Goal: Task Accomplishment & Management: Complete application form

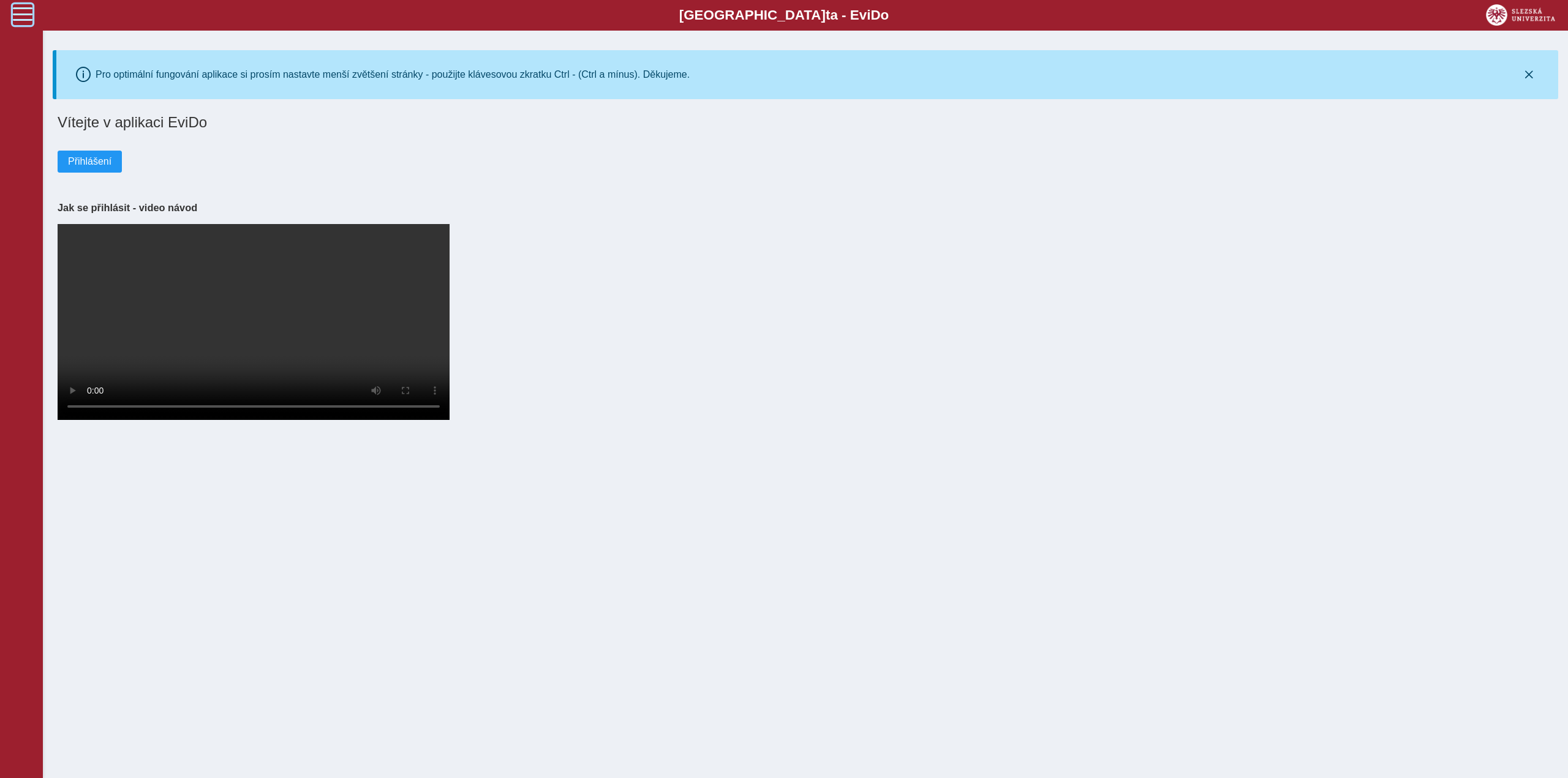
click at [29, 9] on span at bounding box center [22, 14] width 20 height 20
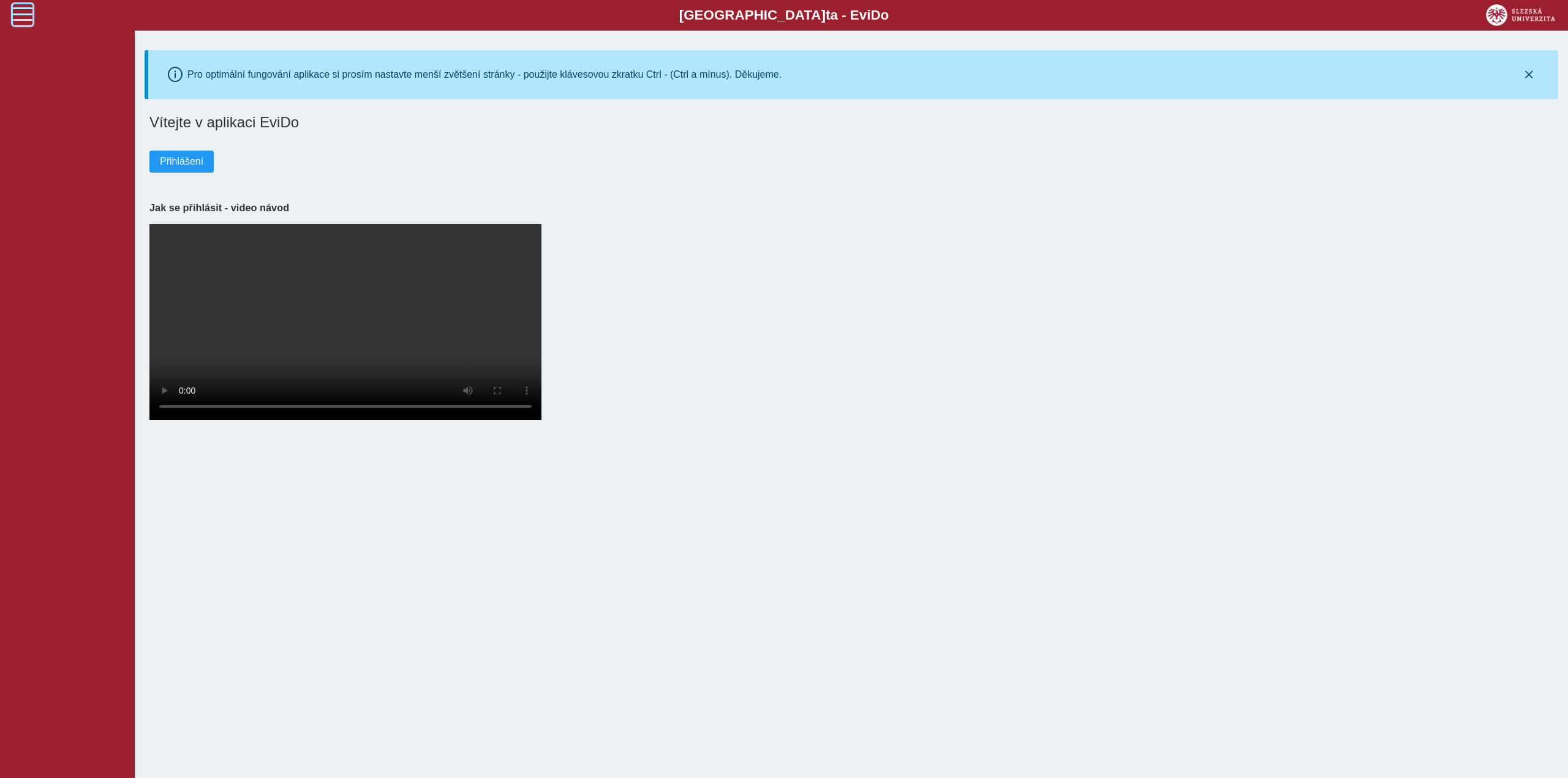
click at [24, 13] on span at bounding box center [22, 14] width 20 height 20
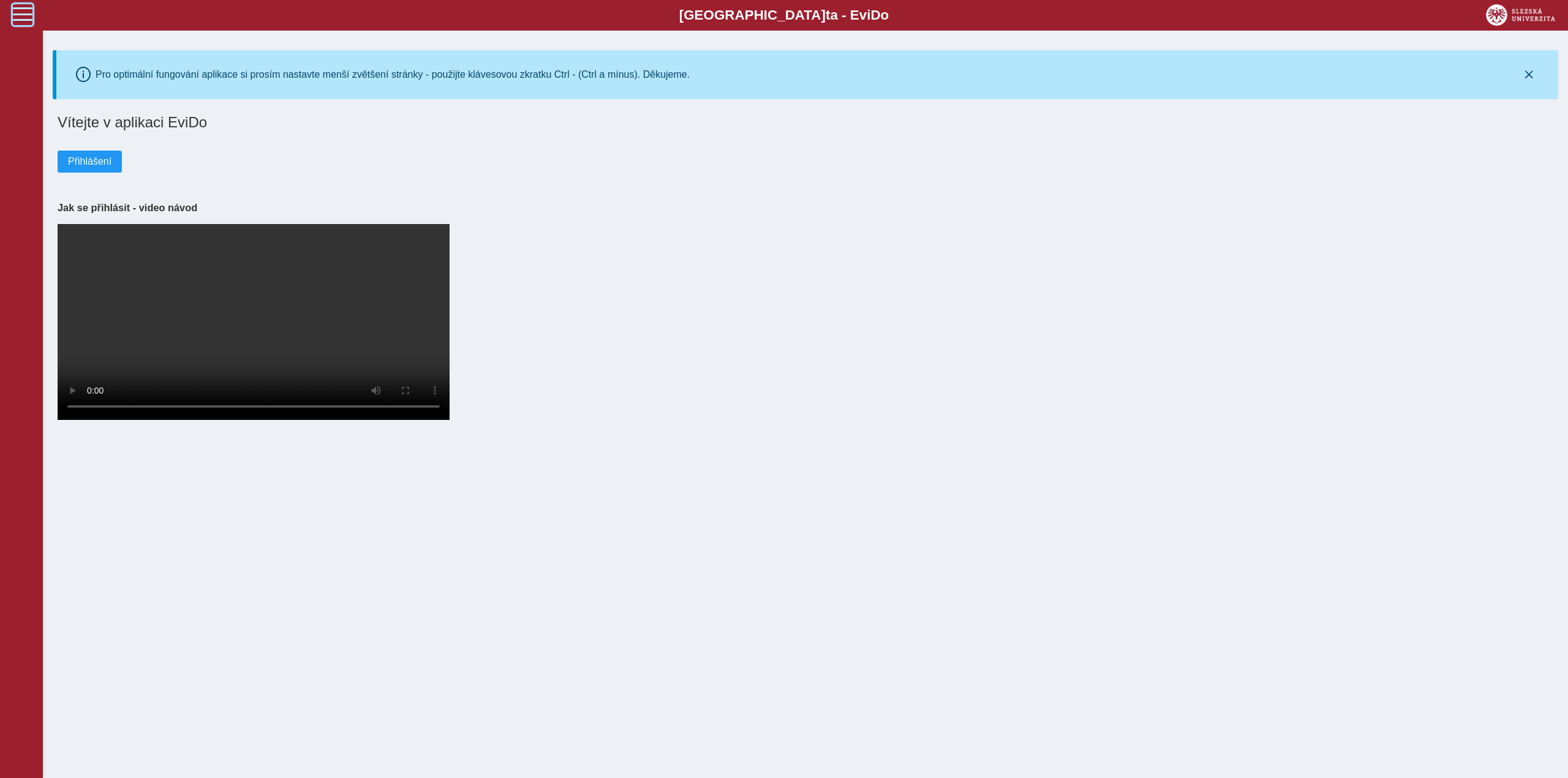
click at [22, 13] on span at bounding box center [22, 14] width 20 height 20
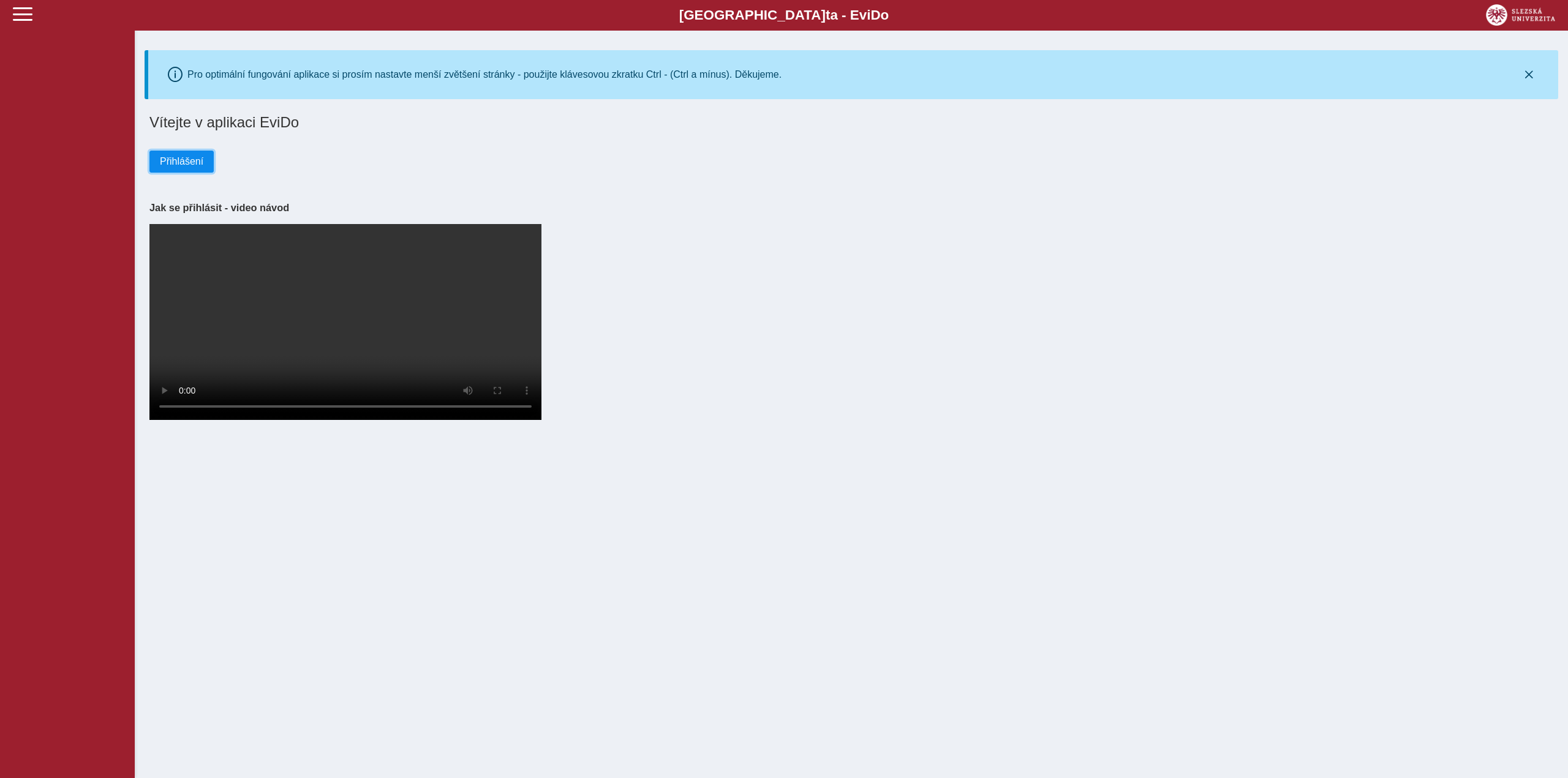
click at [166, 156] on span "Přihlášení" at bounding box center [181, 161] width 43 height 11
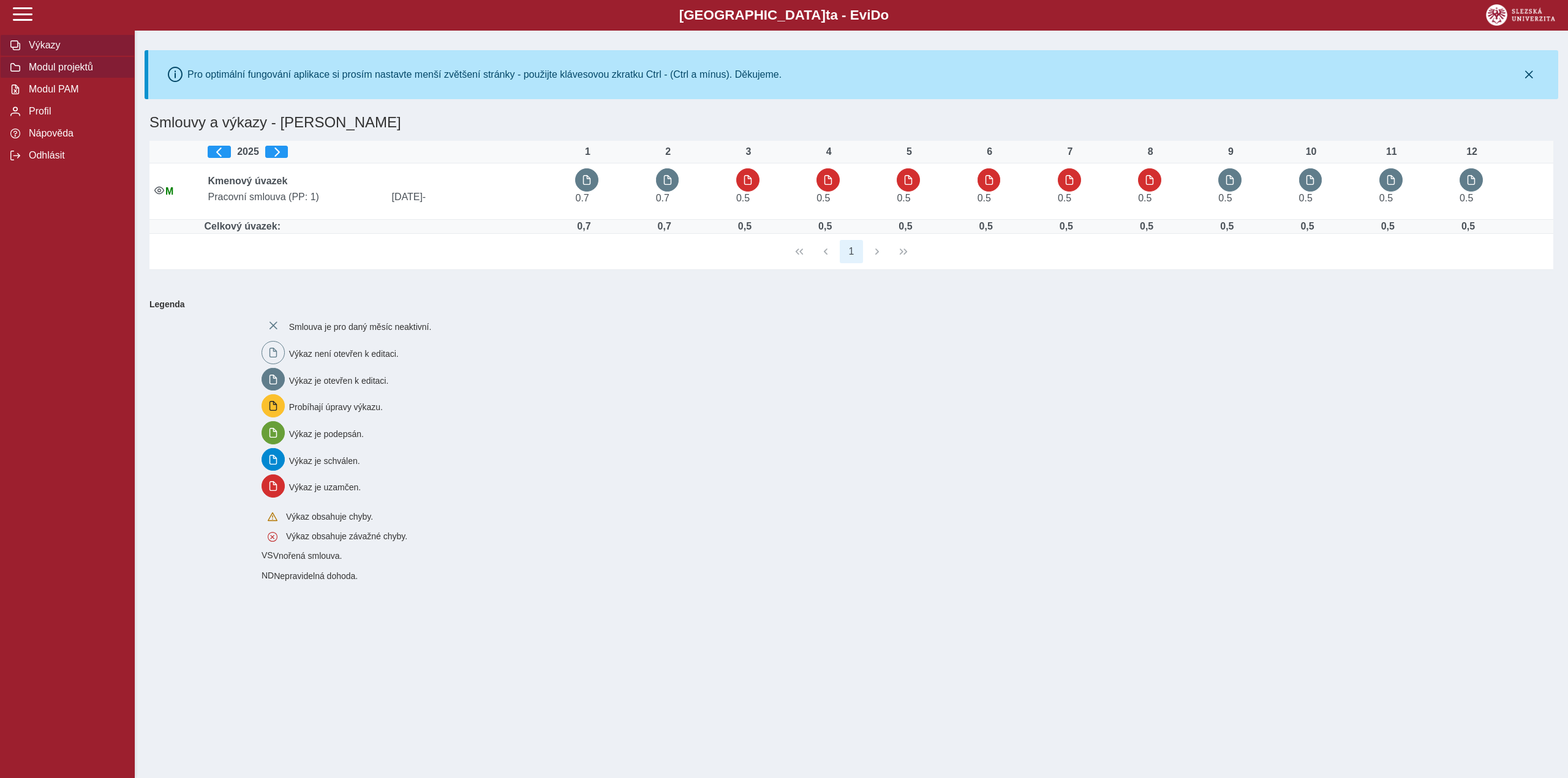
click at [43, 66] on span "Modul projektů" at bounding box center [74, 67] width 99 height 11
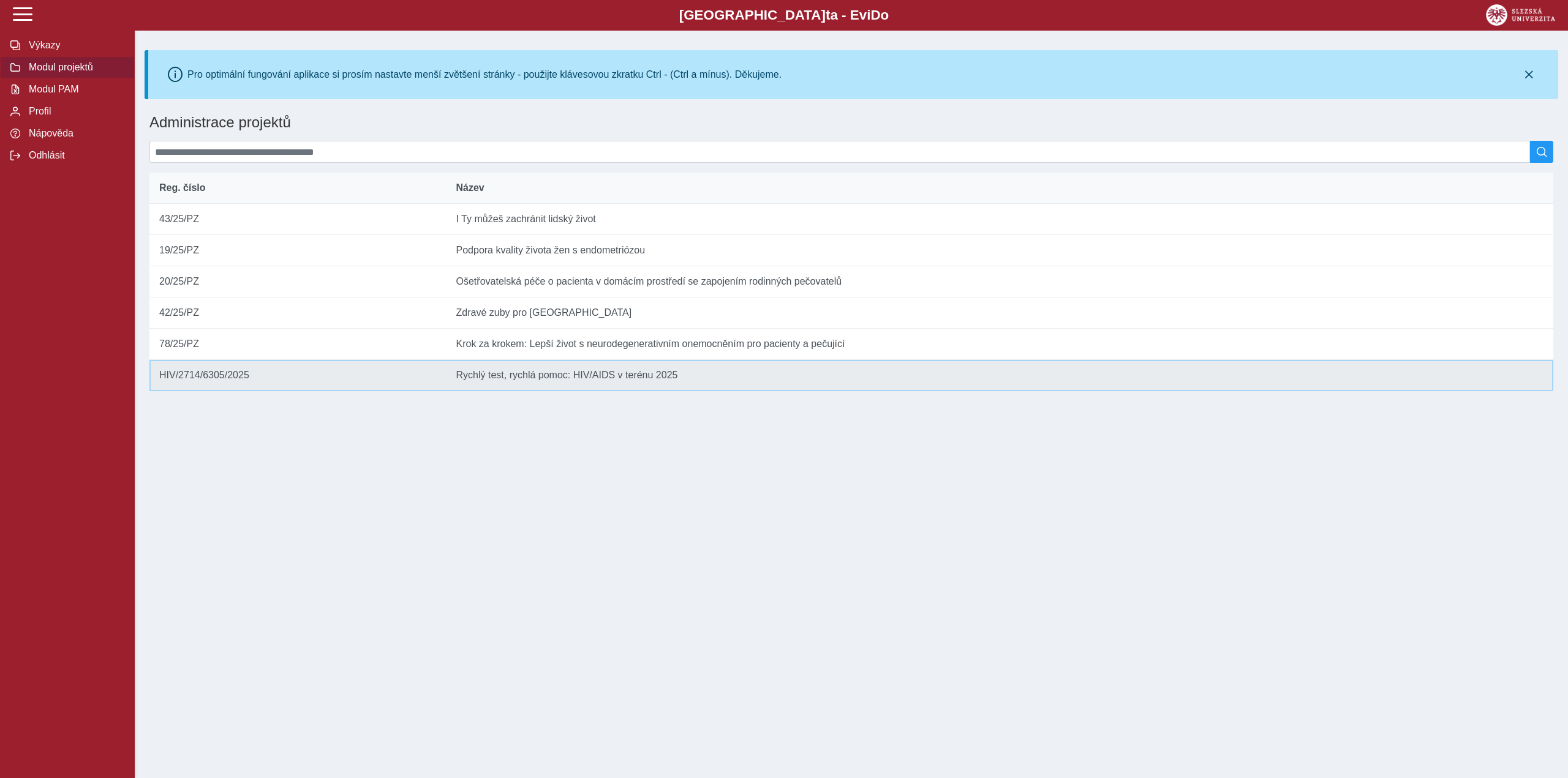
click at [519, 390] on td "Název Rychlý test, rychlá pomoc: HIV/AIDS v terénu 2025" at bounding box center [1000, 375] width 1106 height 31
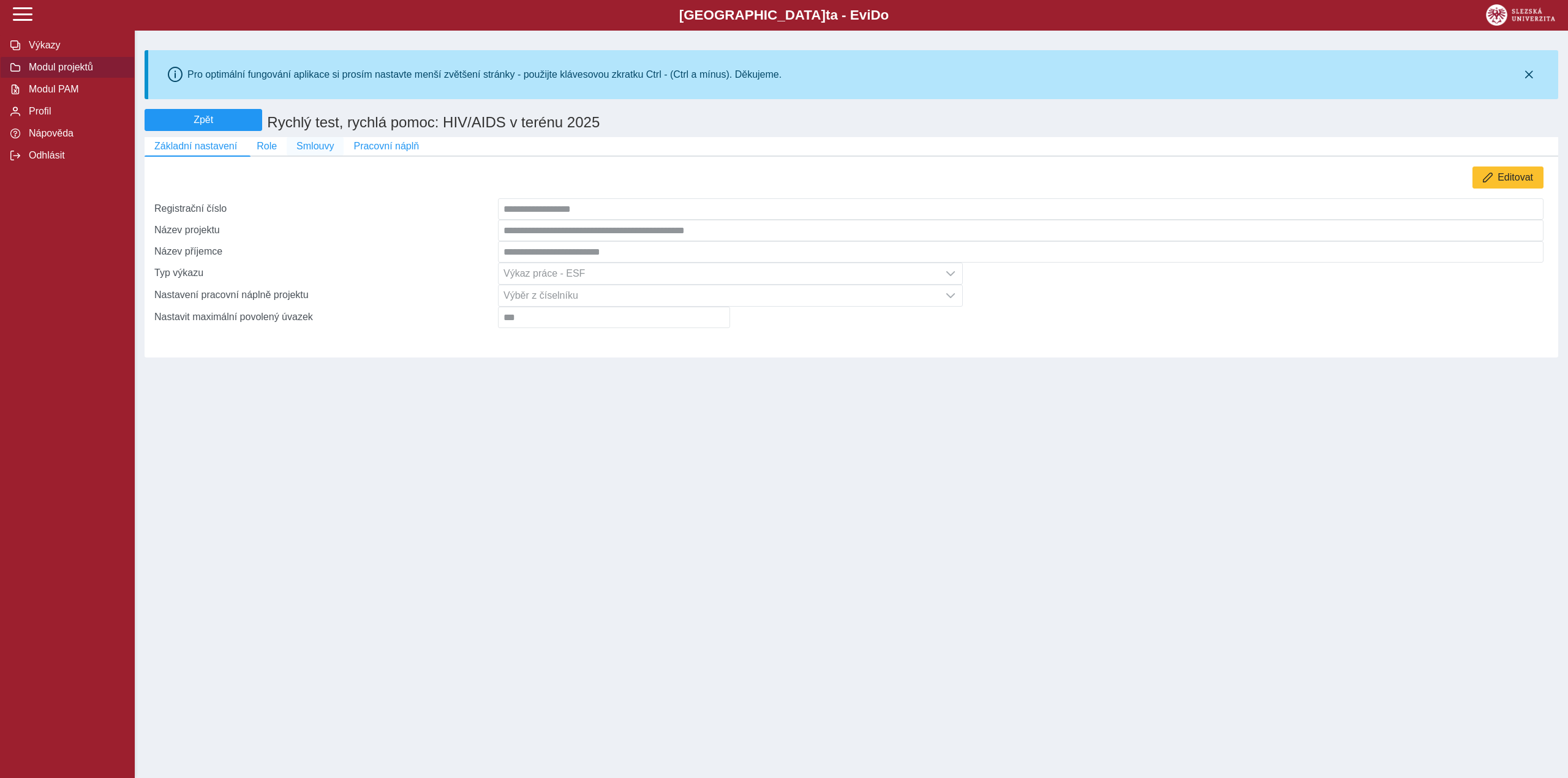
click at [299, 151] on span "Smlouvy" at bounding box center [315, 146] width 38 height 11
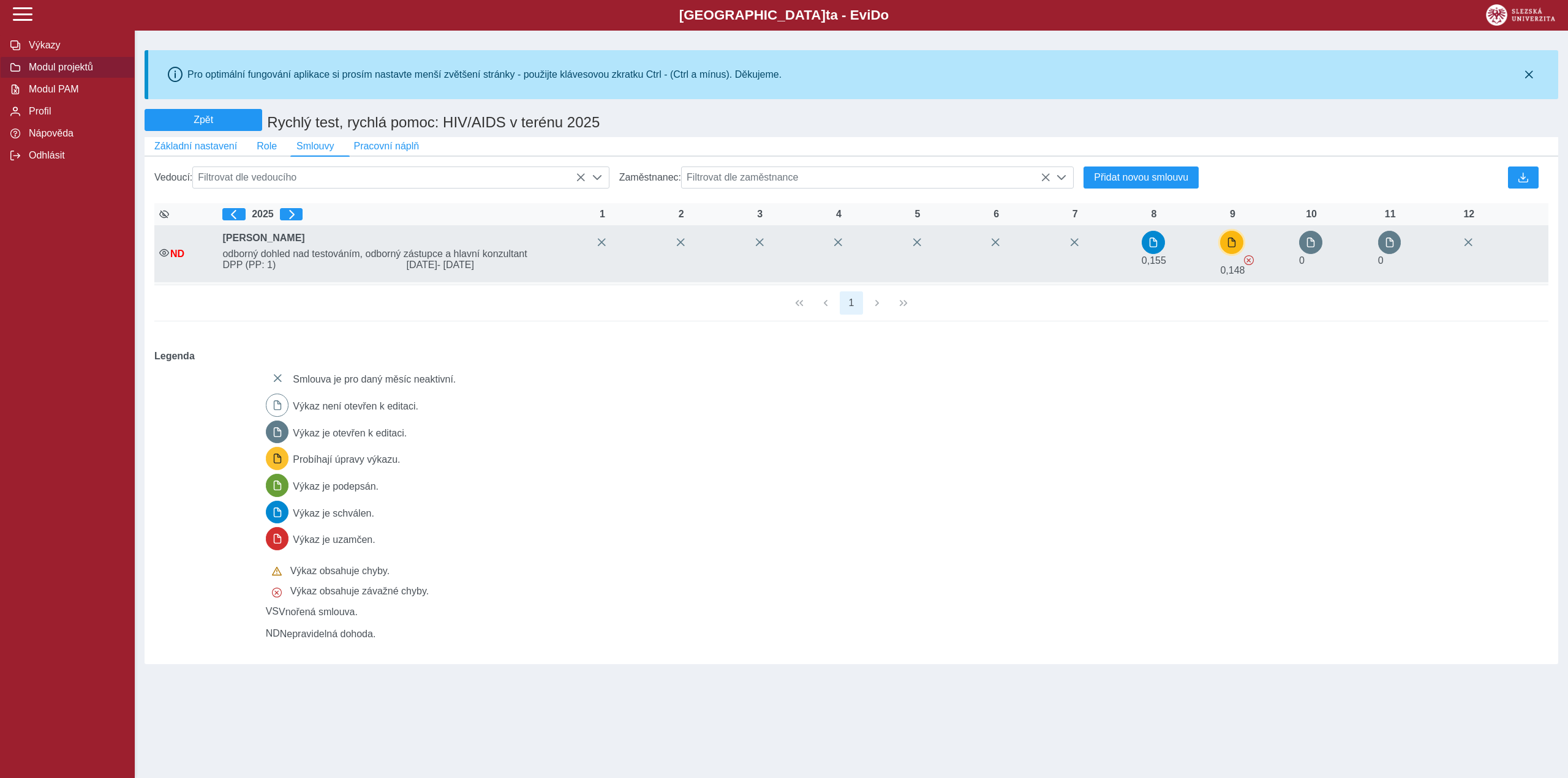
click at [1232, 243] on span "button" at bounding box center [1231, 242] width 10 height 10
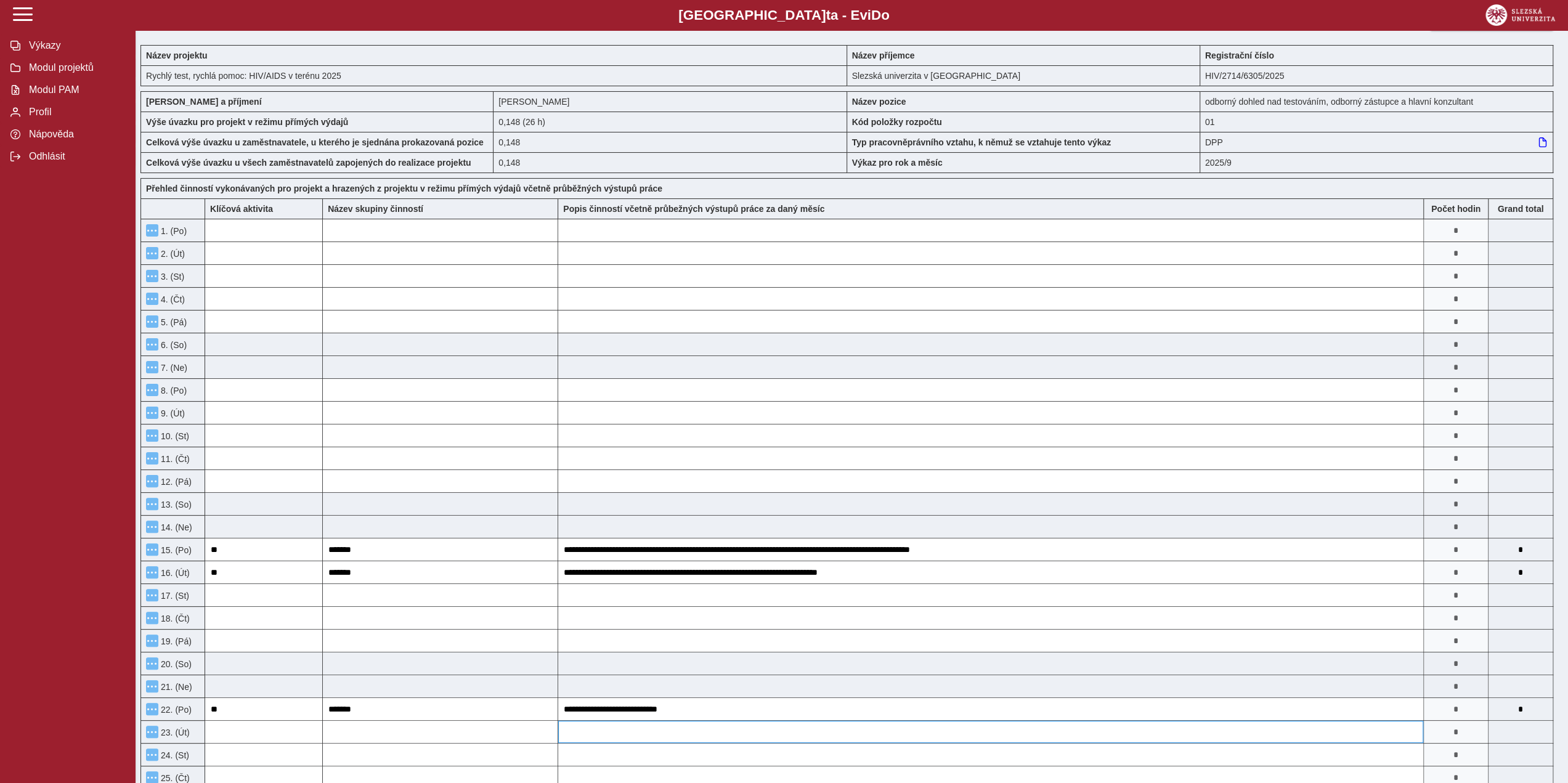
scroll to position [48, 0]
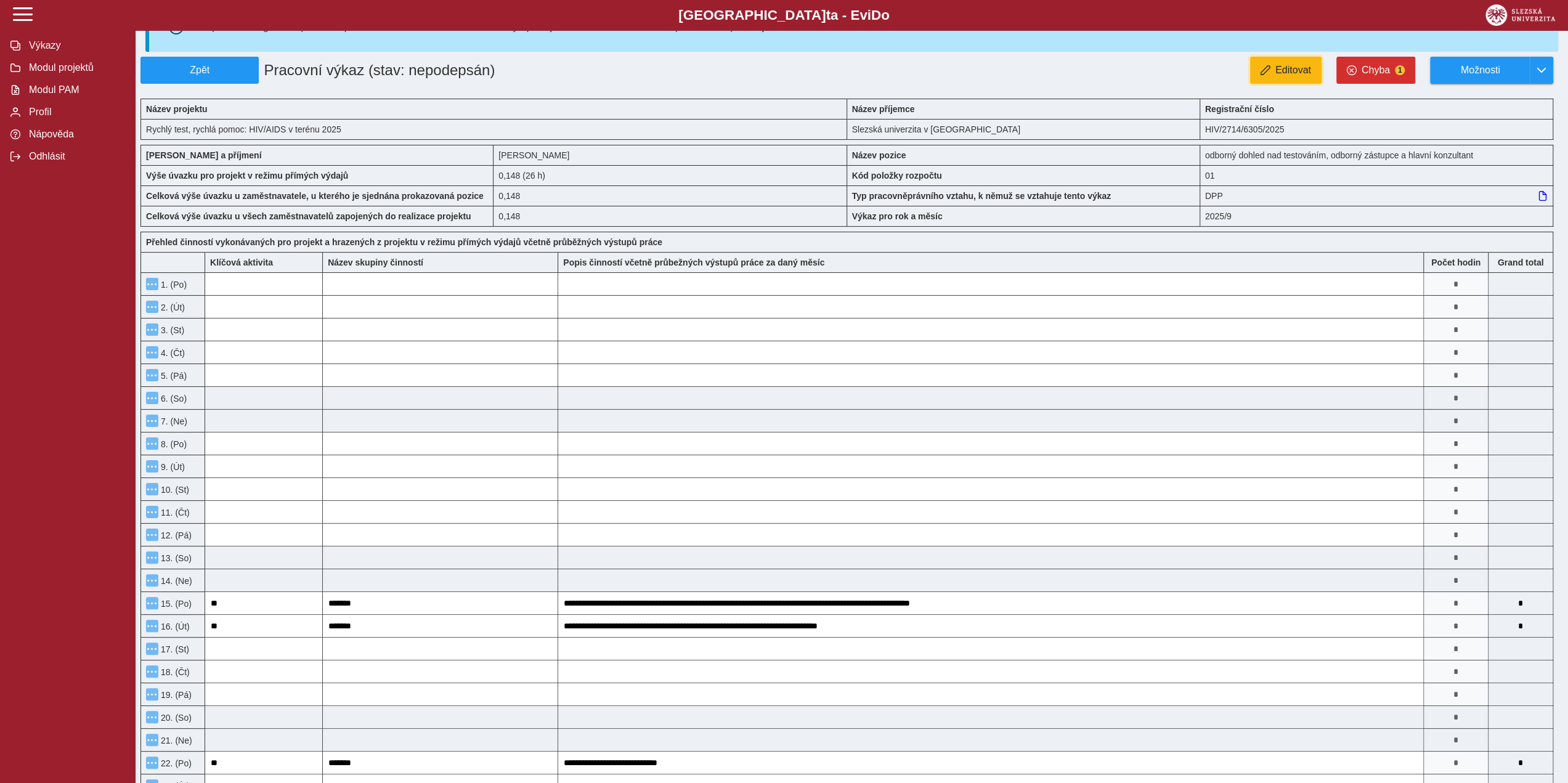
click at [1311, 68] on span "Editovat" at bounding box center [1294, 70] width 36 height 11
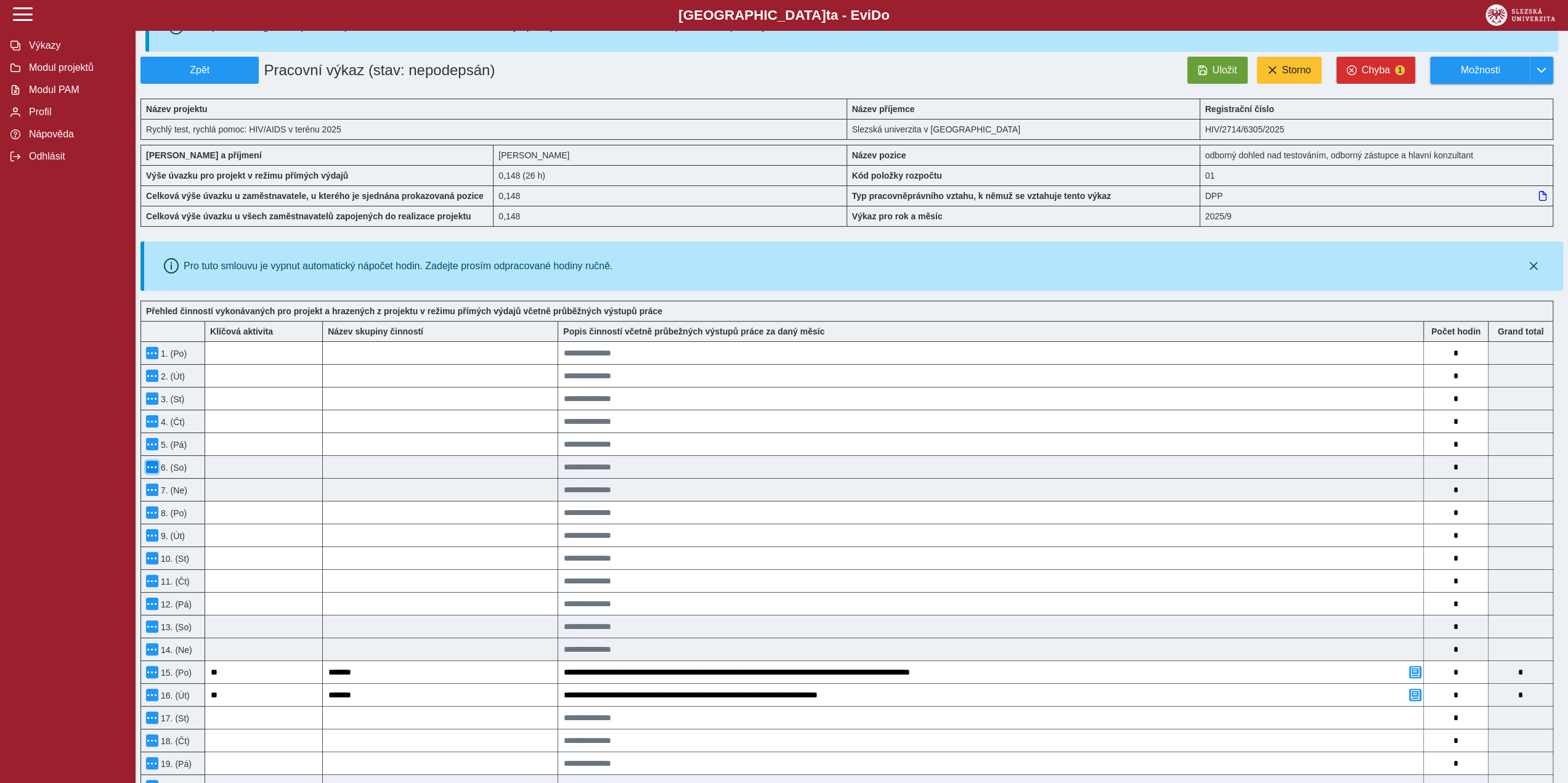
click at [151, 466] on span "button" at bounding box center [152, 466] width 10 height 10
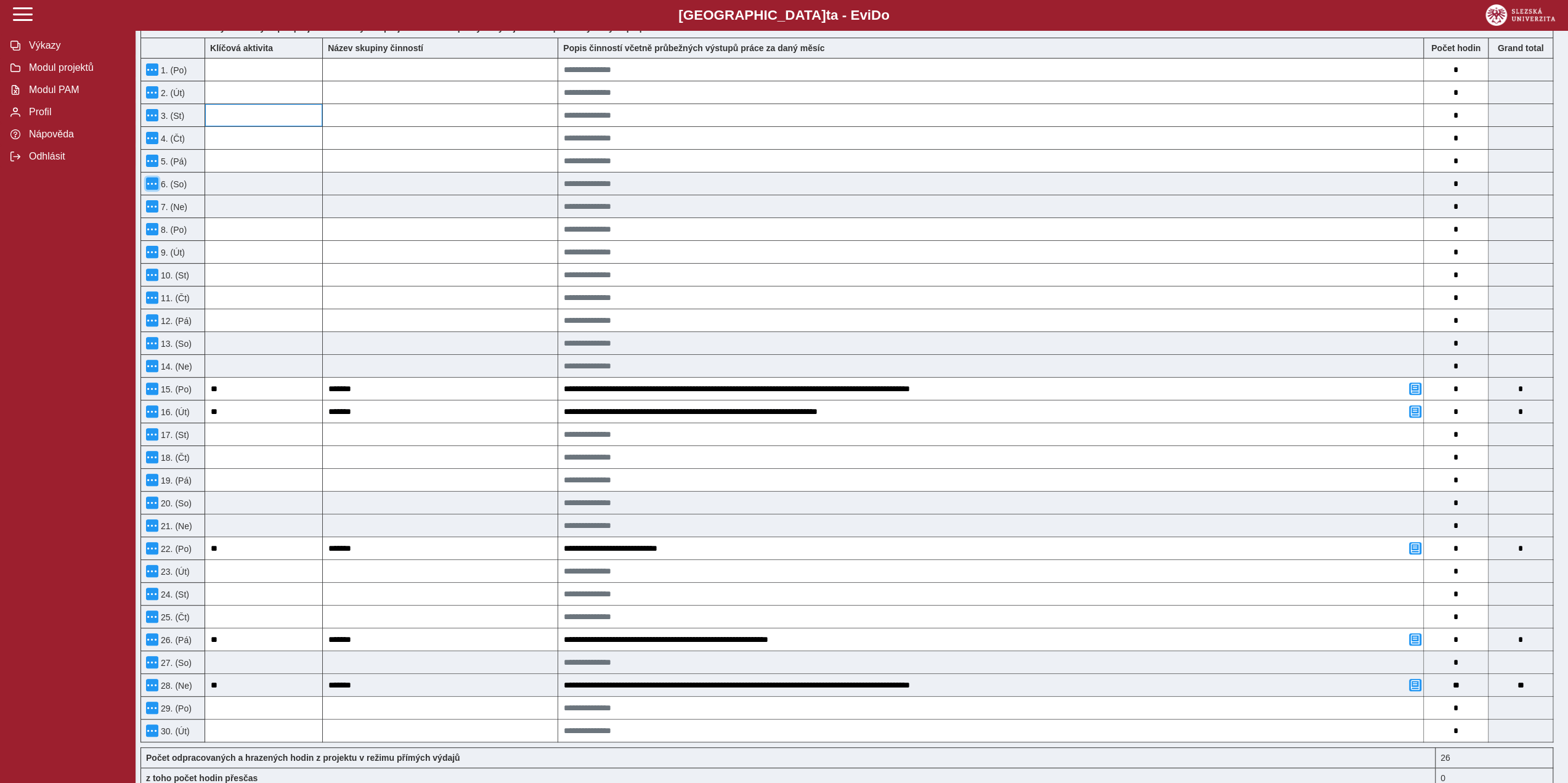
scroll to position [294, 0]
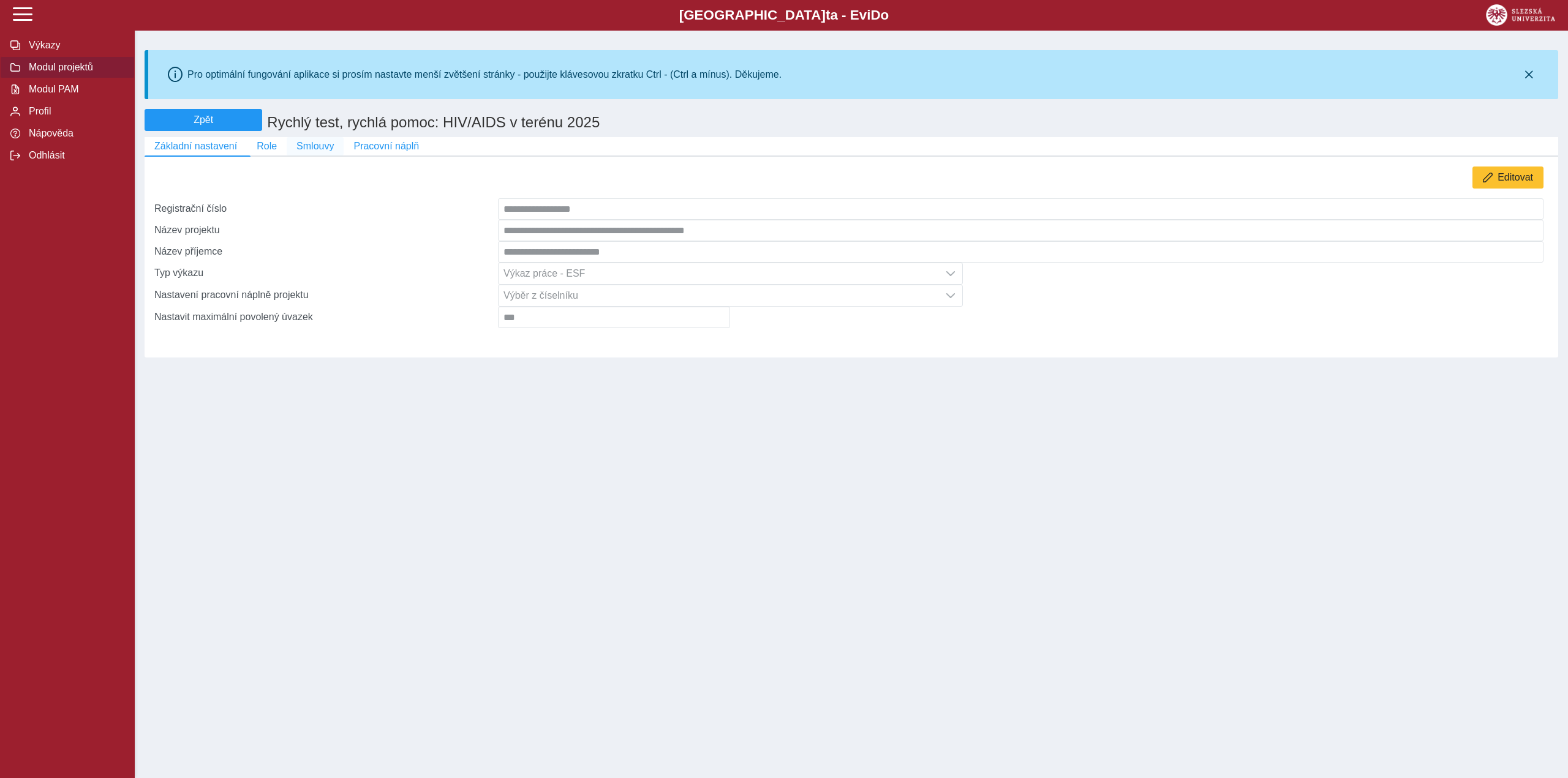
click at [319, 152] on span "Smlouvy" at bounding box center [315, 146] width 38 height 11
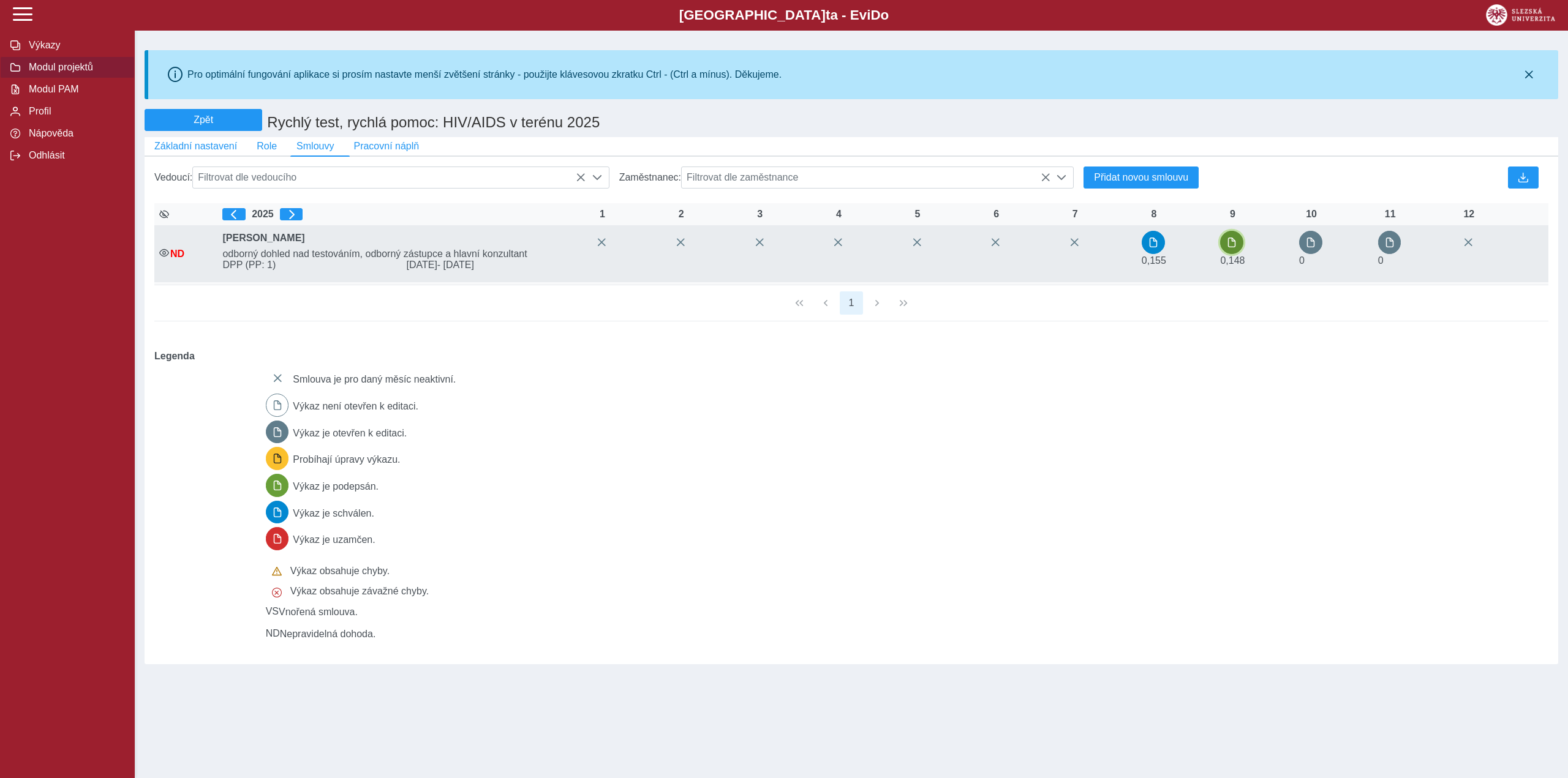
click at [1232, 247] on span "button" at bounding box center [1231, 242] width 10 height 10
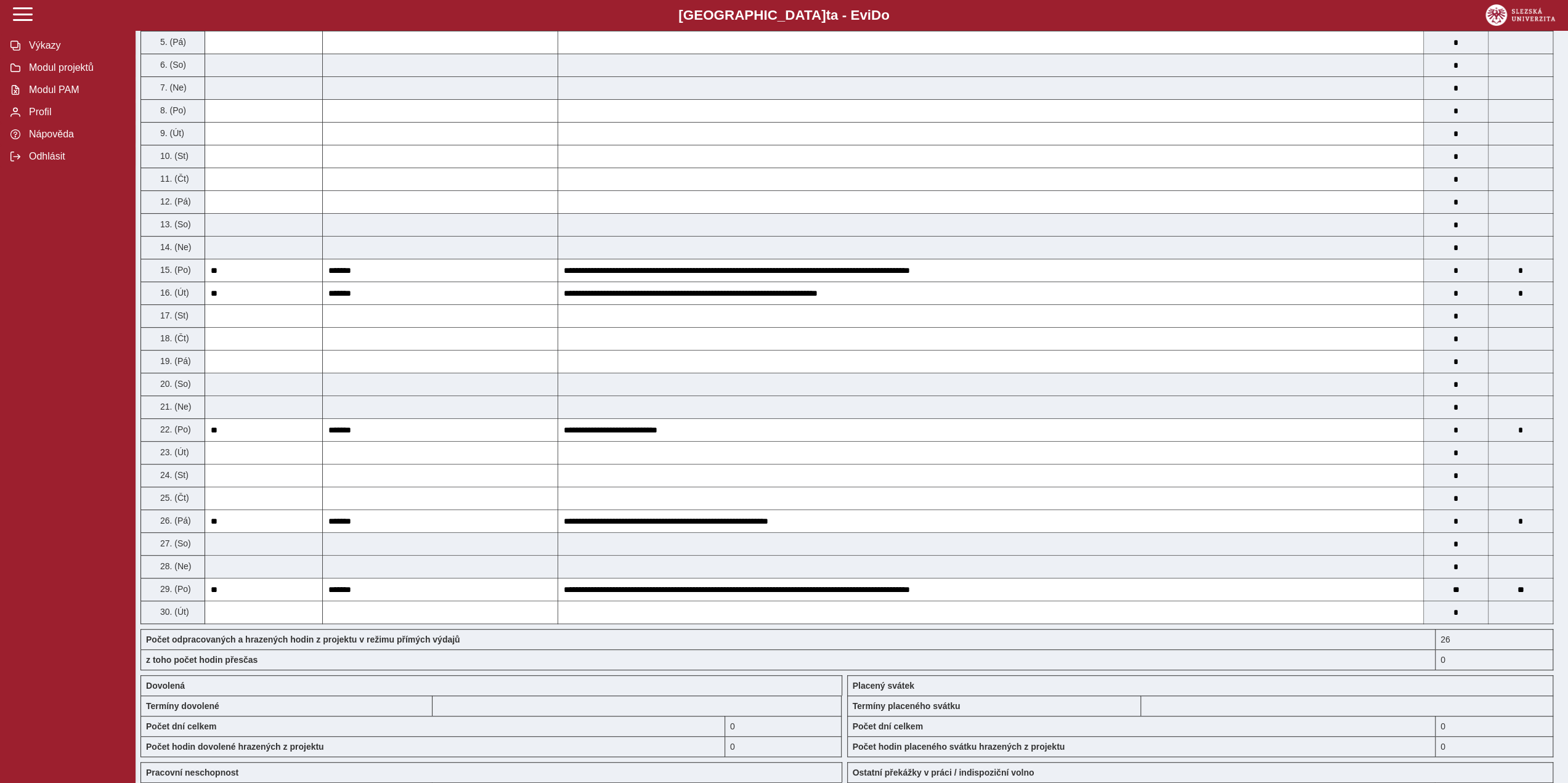
scroll to position [555, 0]
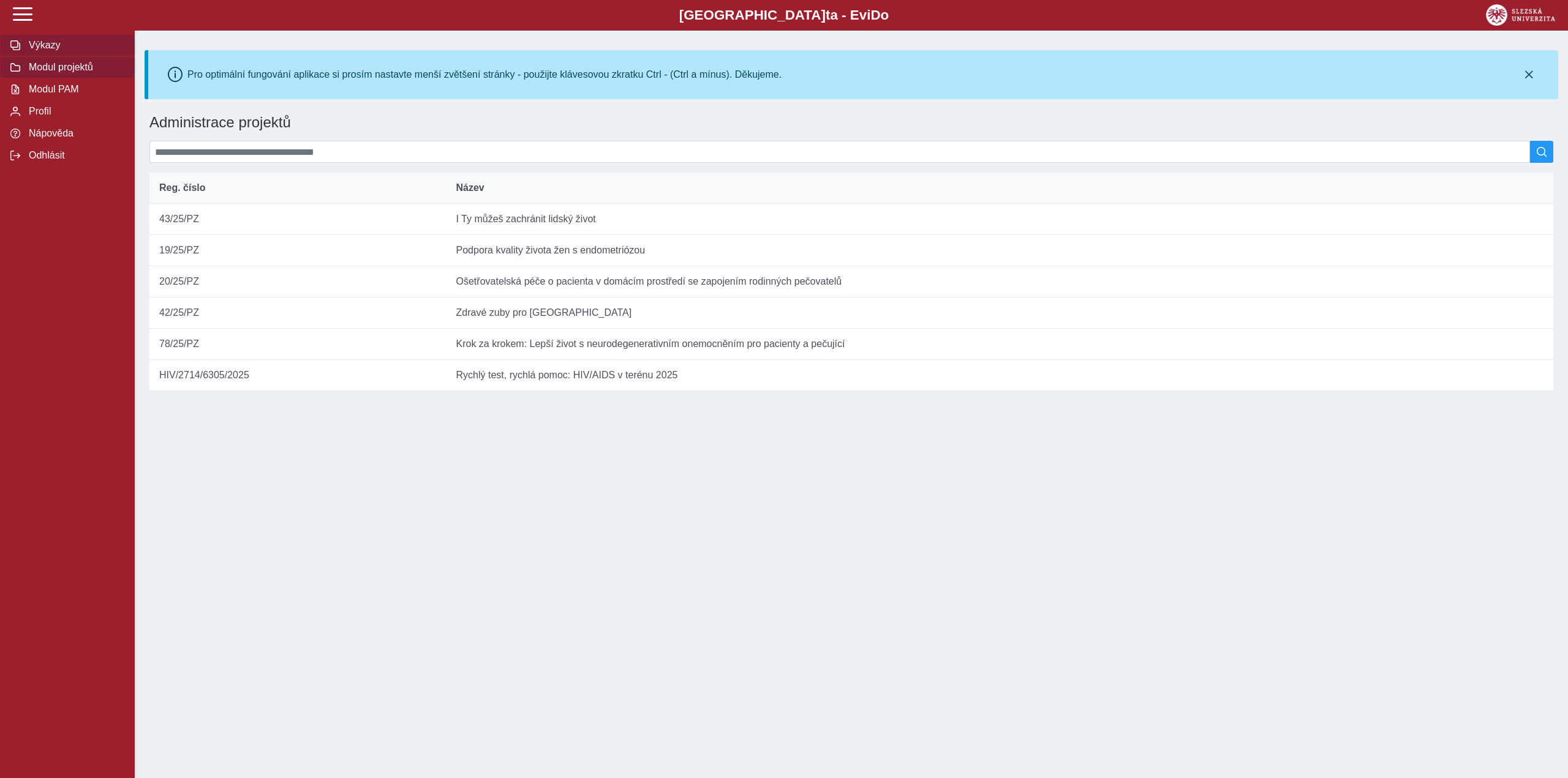
click at [51, 42] on span "Výkazy" at bounding box center [74, 45] width 99 height 11
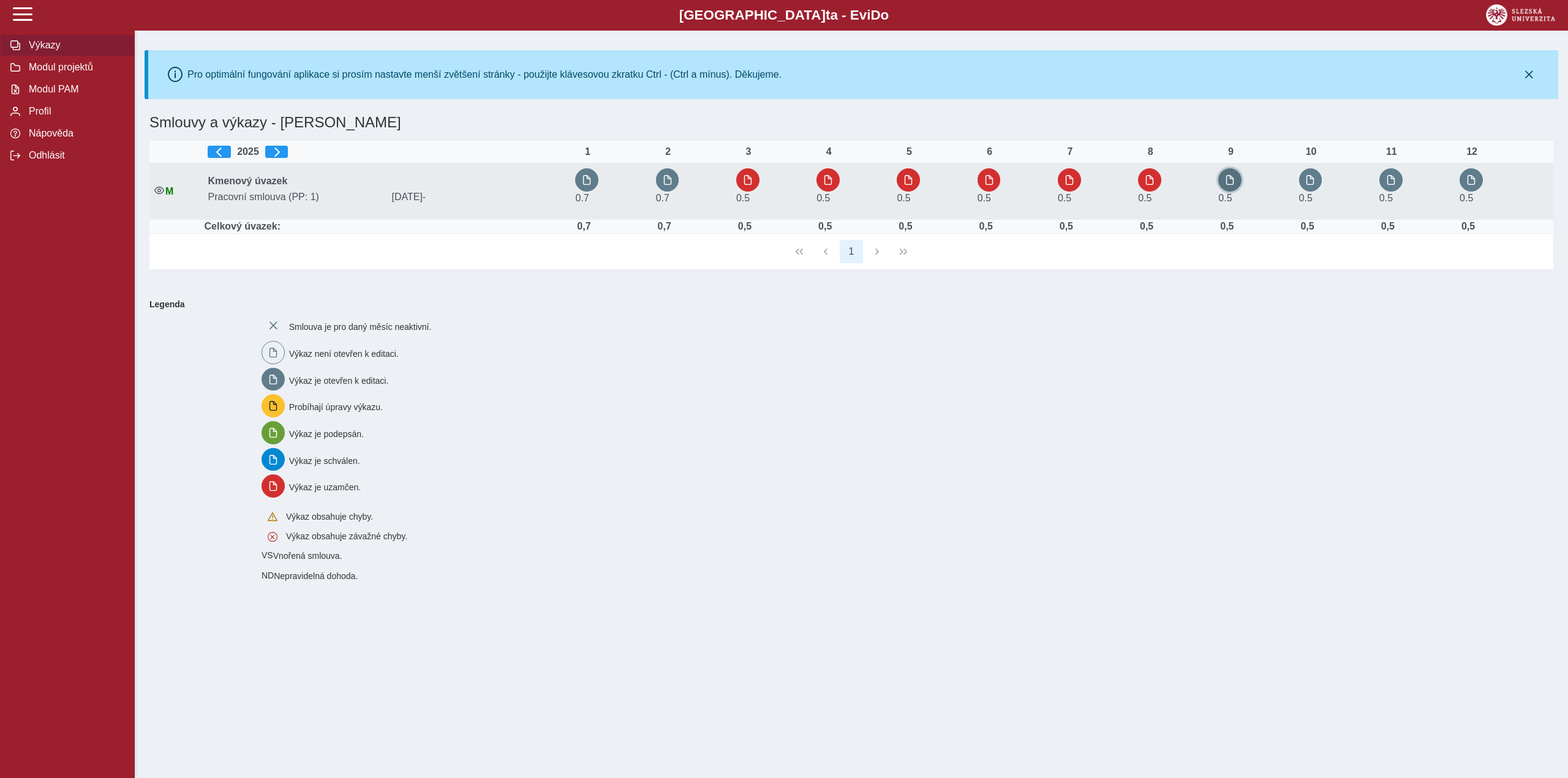
click at [1226, 184] on button "button" at bounding box center [1230, 180] width 24 height 24
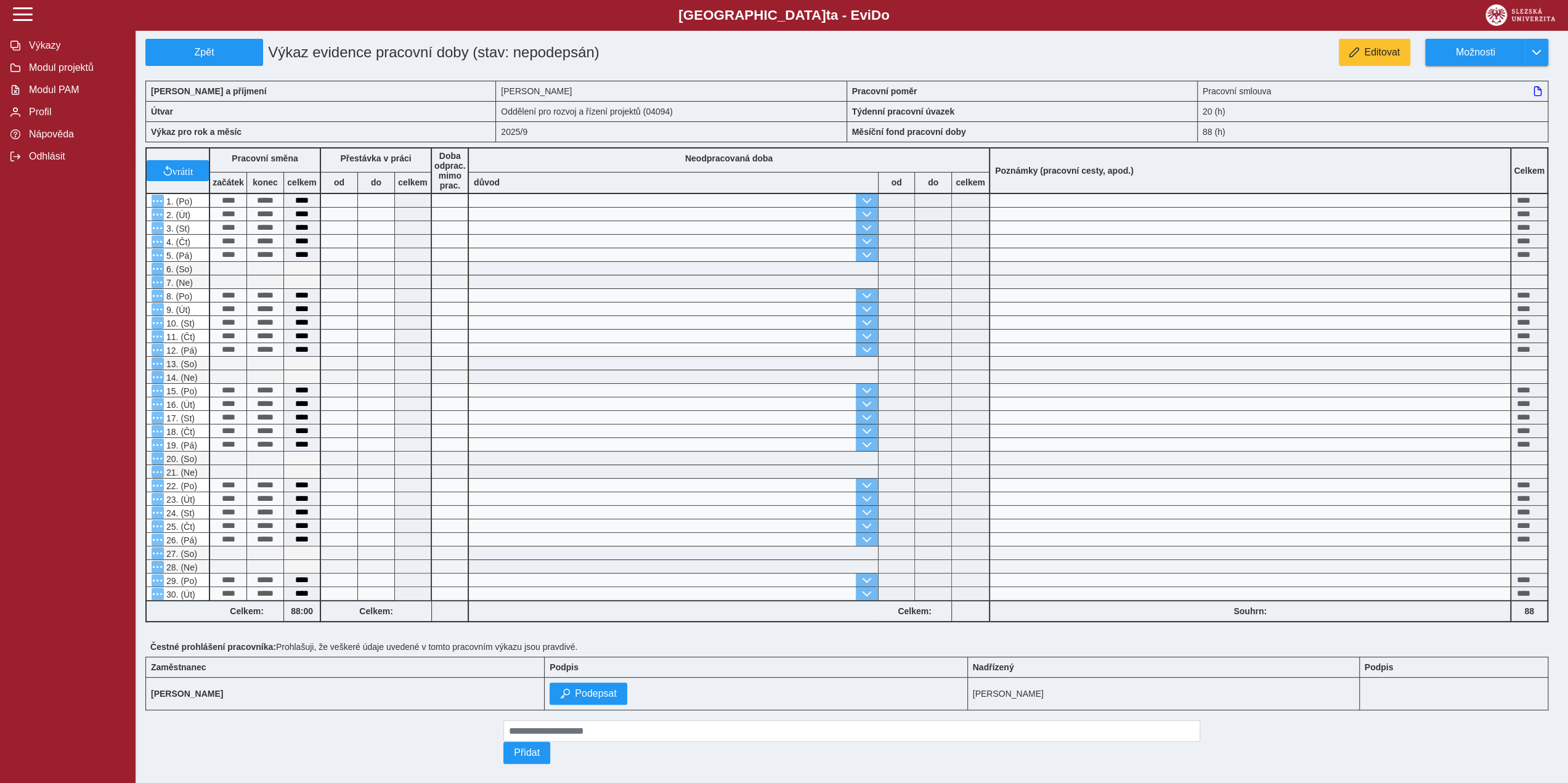
scroll to position [79, 0]
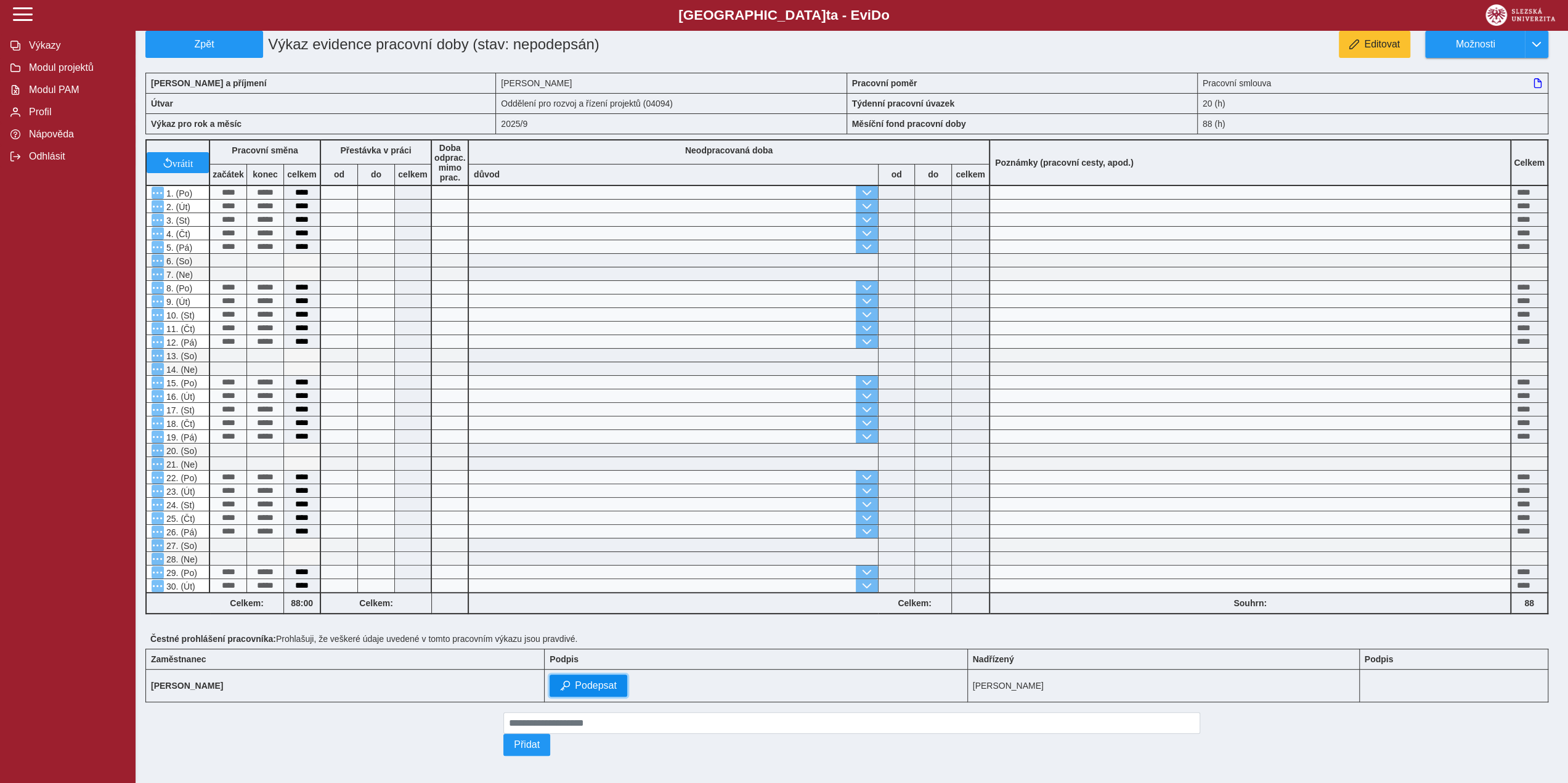
click at [617, 680] on span "Podepsat" at bounding box center [596, 685] width 42 height 11
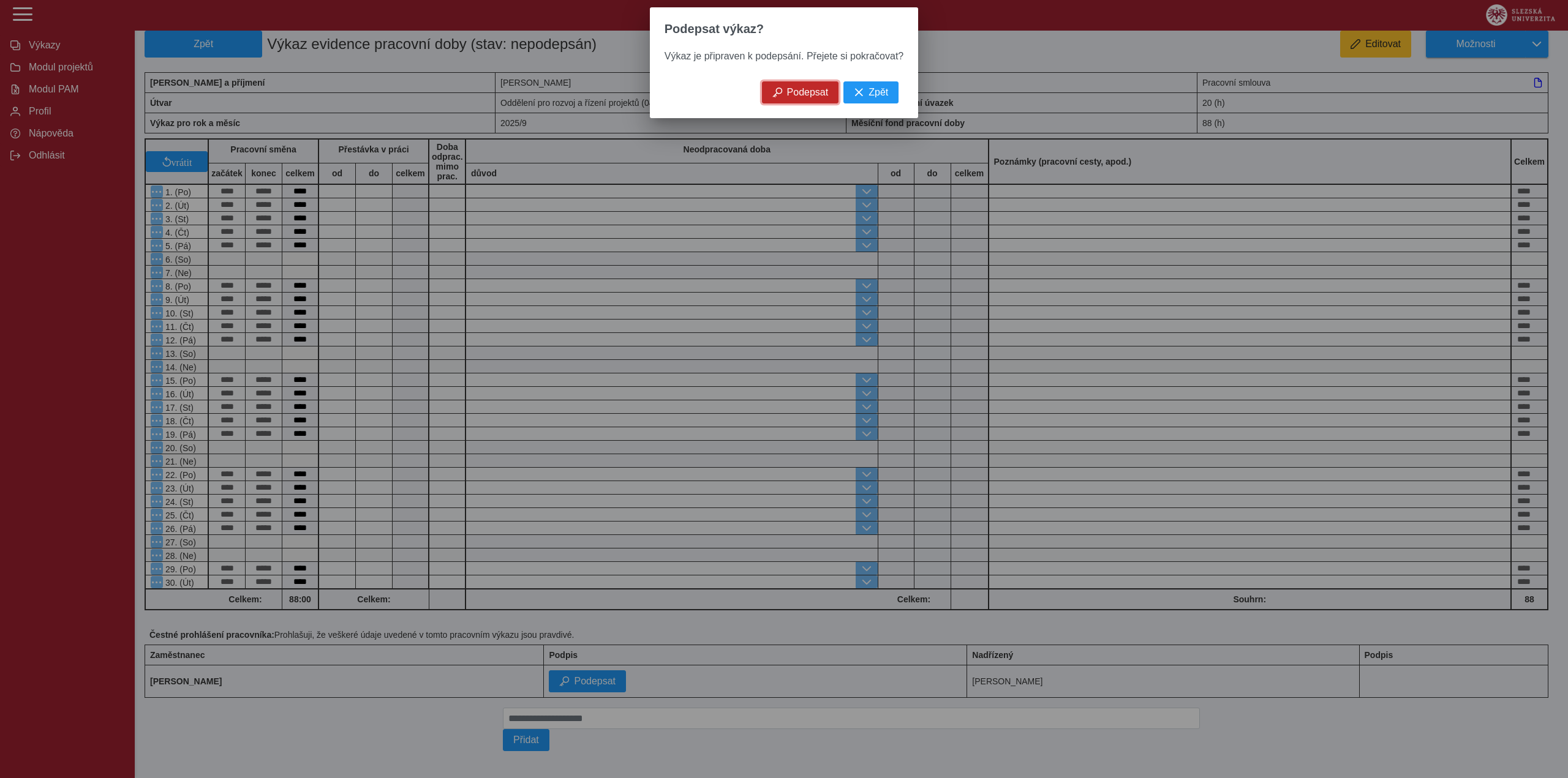
click at [797, 98] on span "Podepsat" at bounding box center [808, 92] width 41 height 11
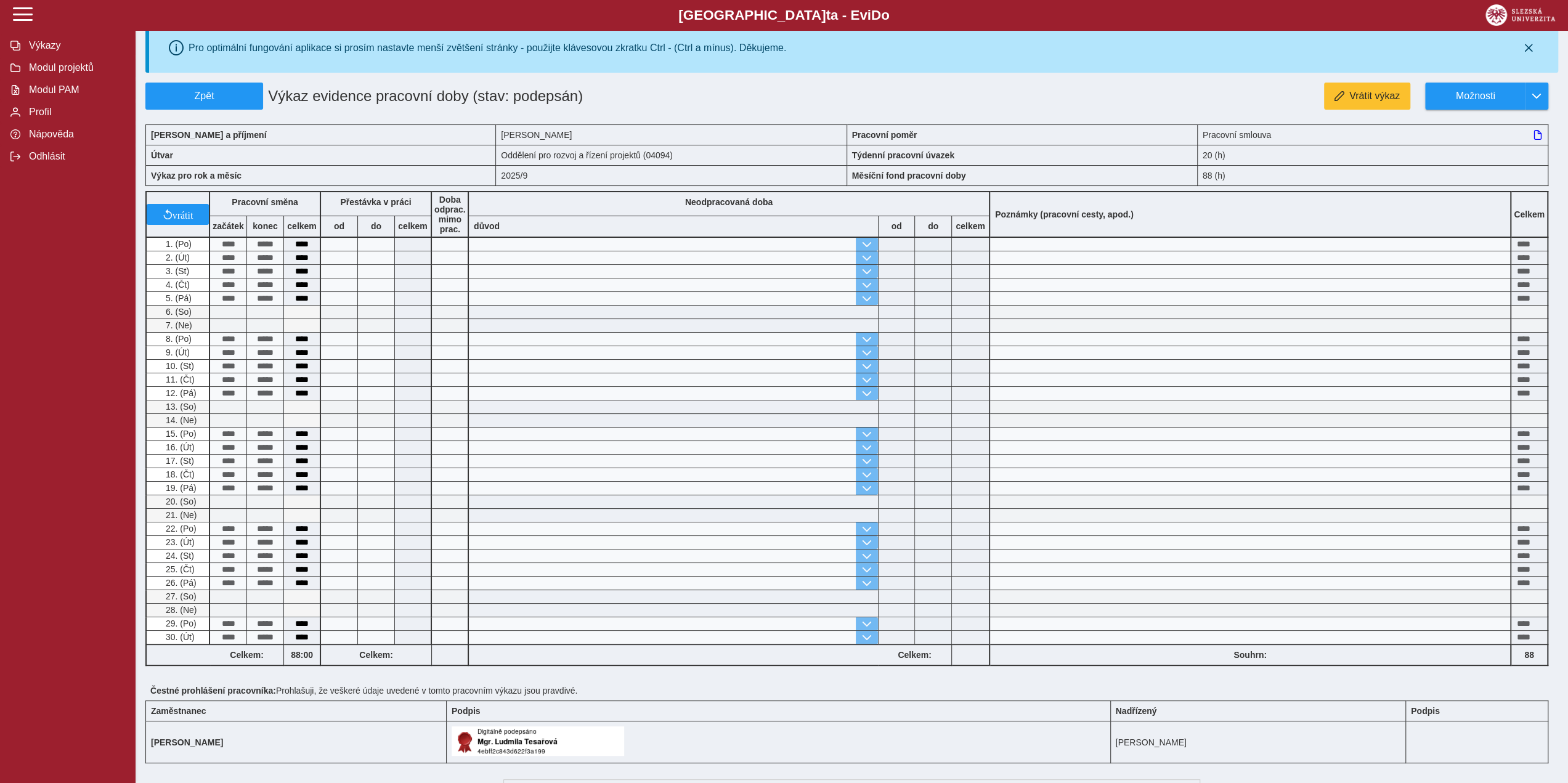
scroll to position [0, 0]
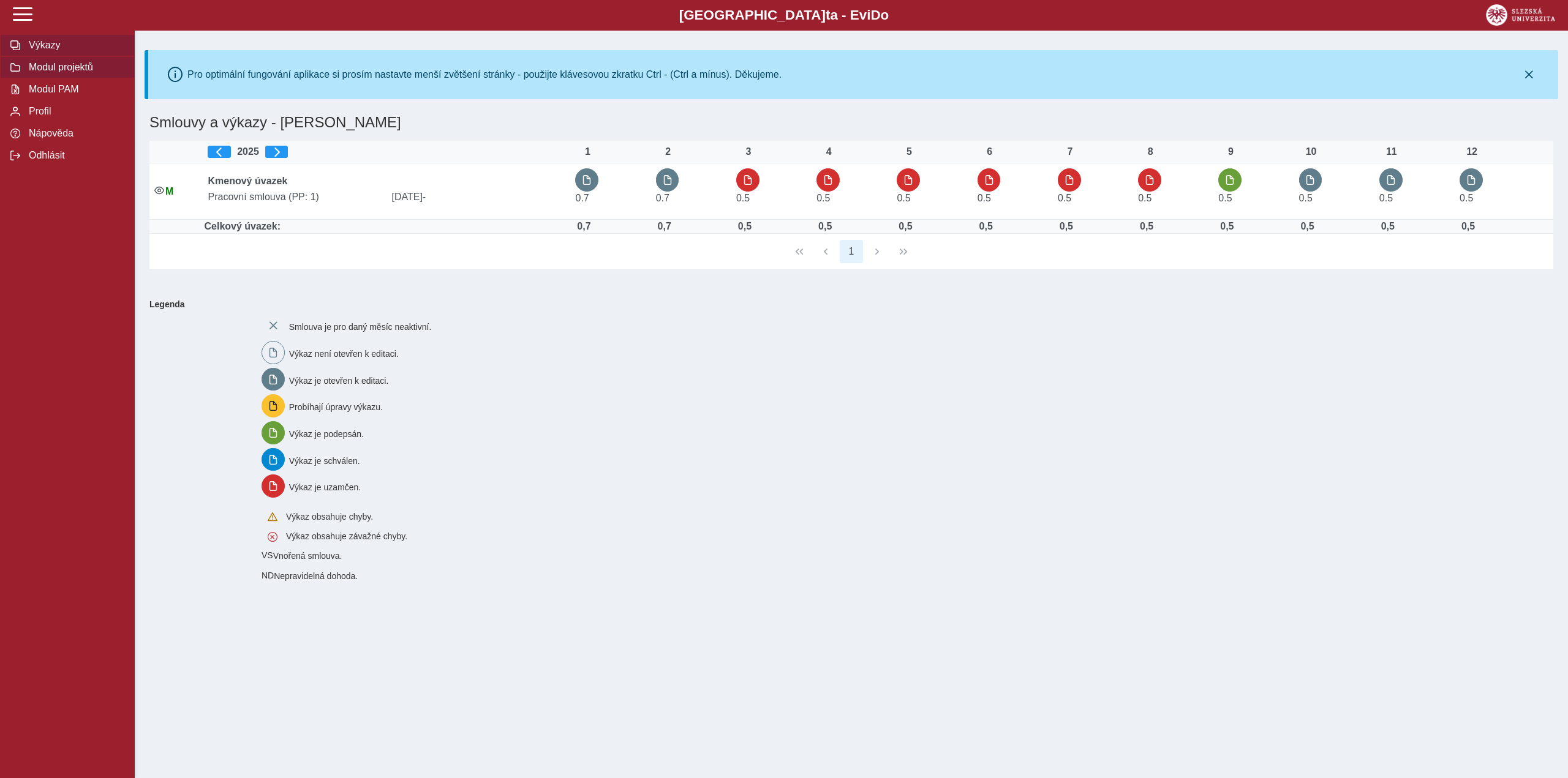
click at [41, 72] on span "Modul projektů" at bounding box center [74, 67] width 99 height 11
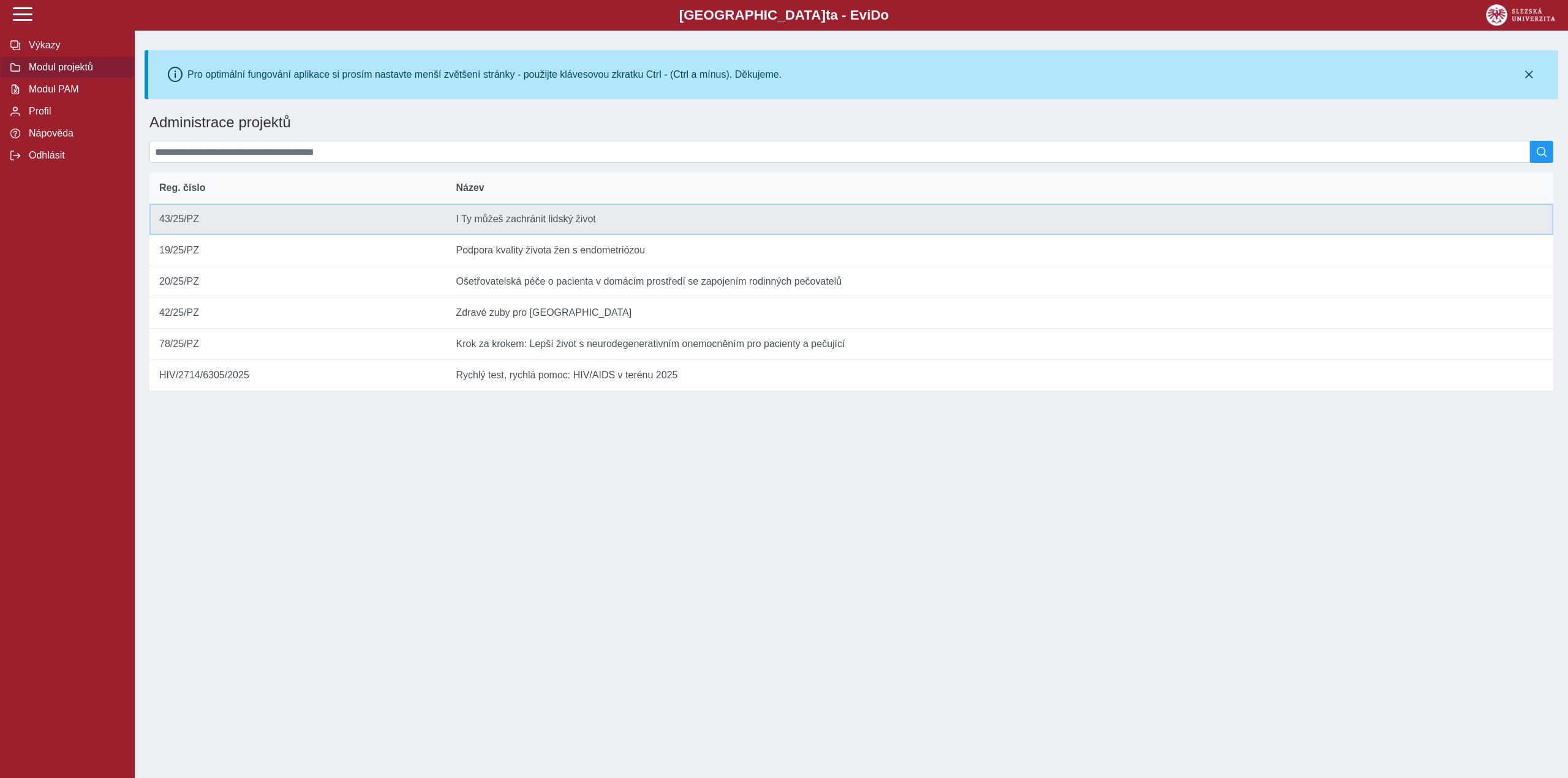
click at [181, 224] on td "Reg. číslo 43/25/PZ" at bounding box center [298, 219] width 297 height 31
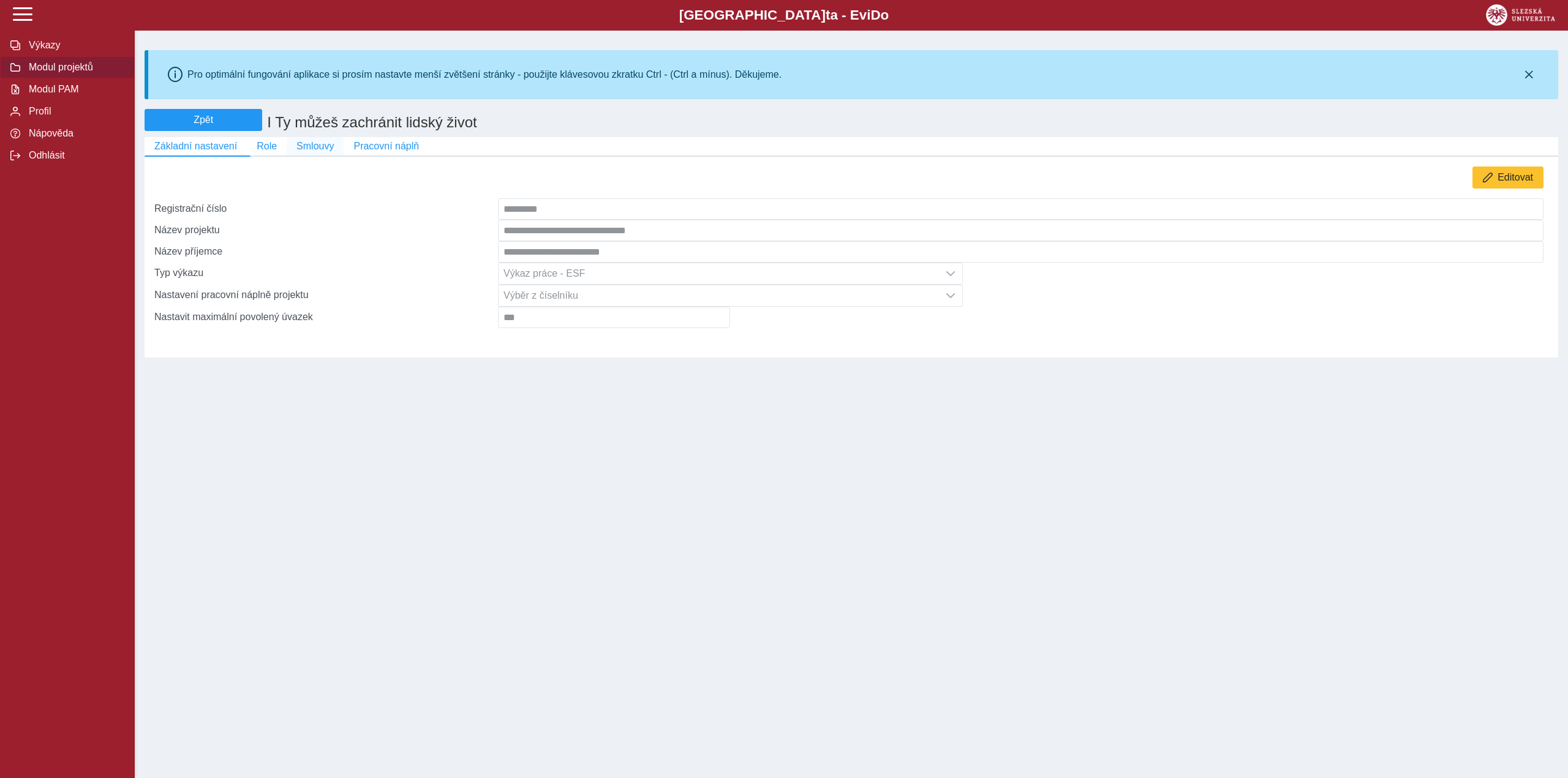
click at [315, 149] on span "Smlouvy" at bounding box center [315, 146] width 38 height 11
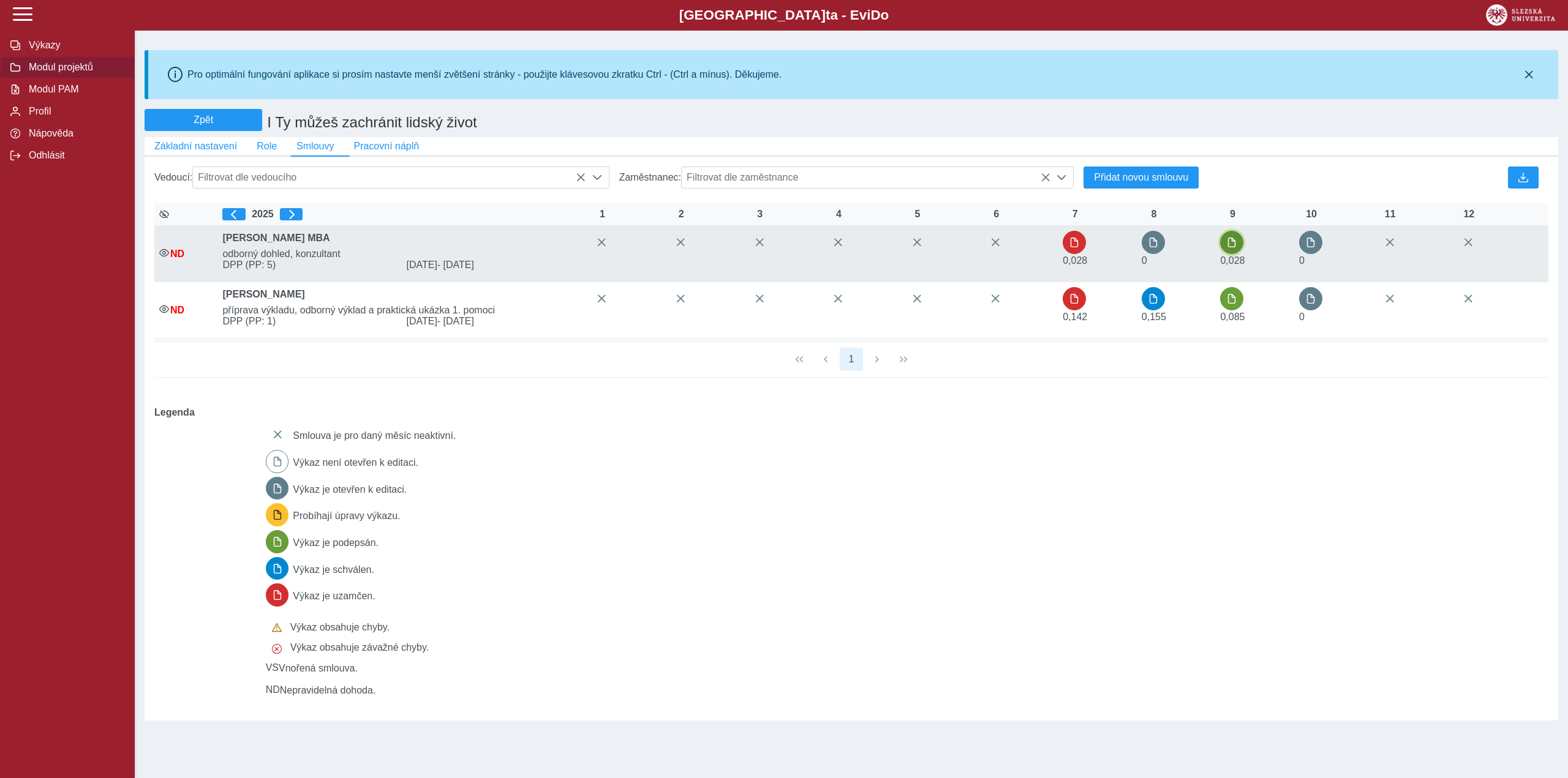
click at [1231, 246] on span "button" at bounding box center [1231, 242] width 10 height 10
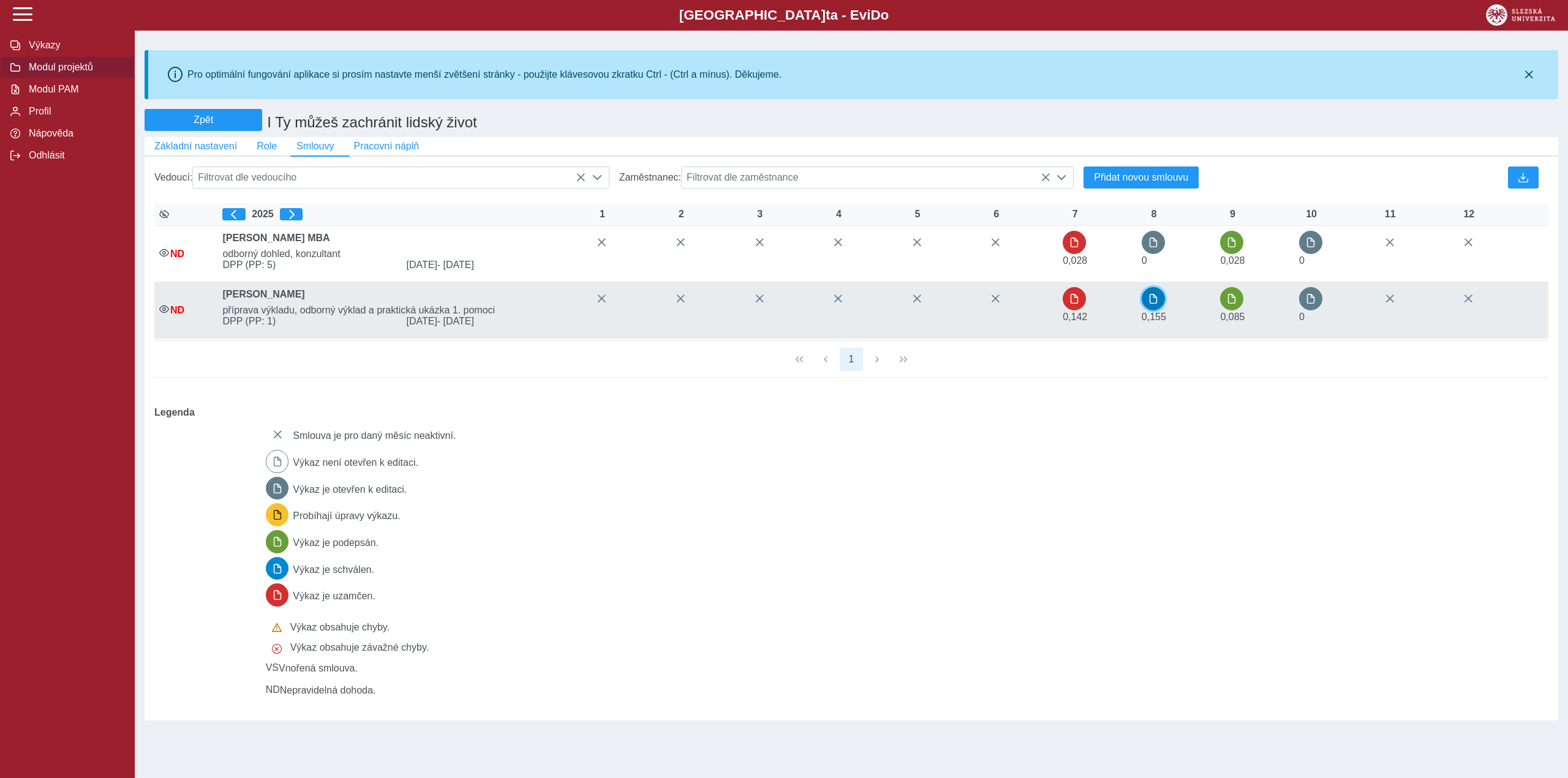
click at [1153, 304] on span "button" at bounding box center [1153, 298] width 10 height 10
click at [1235, 304] on span "button" at bounding box center [1231, 298] width 10 height 10
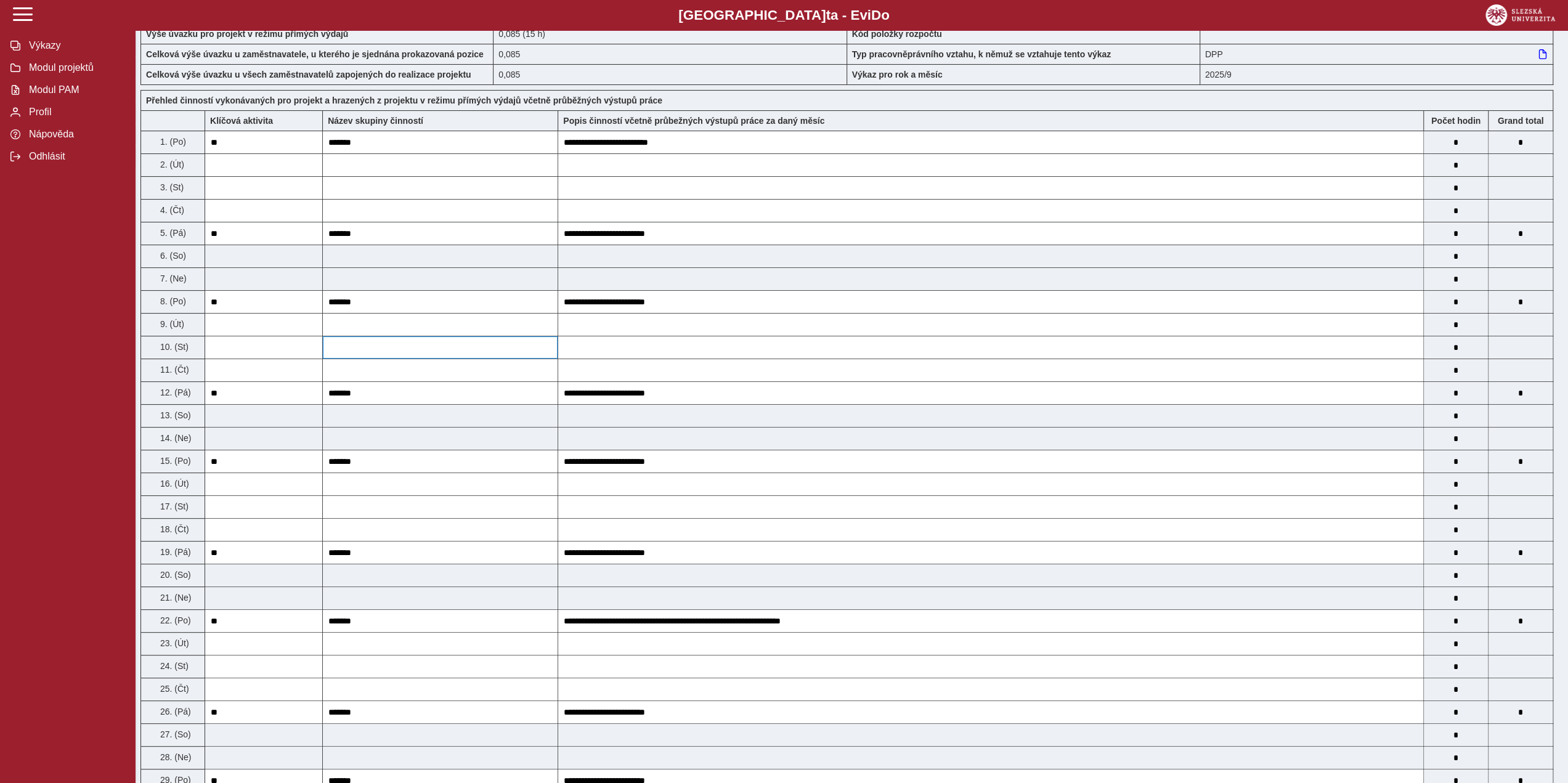
scroll to position [431, 0]
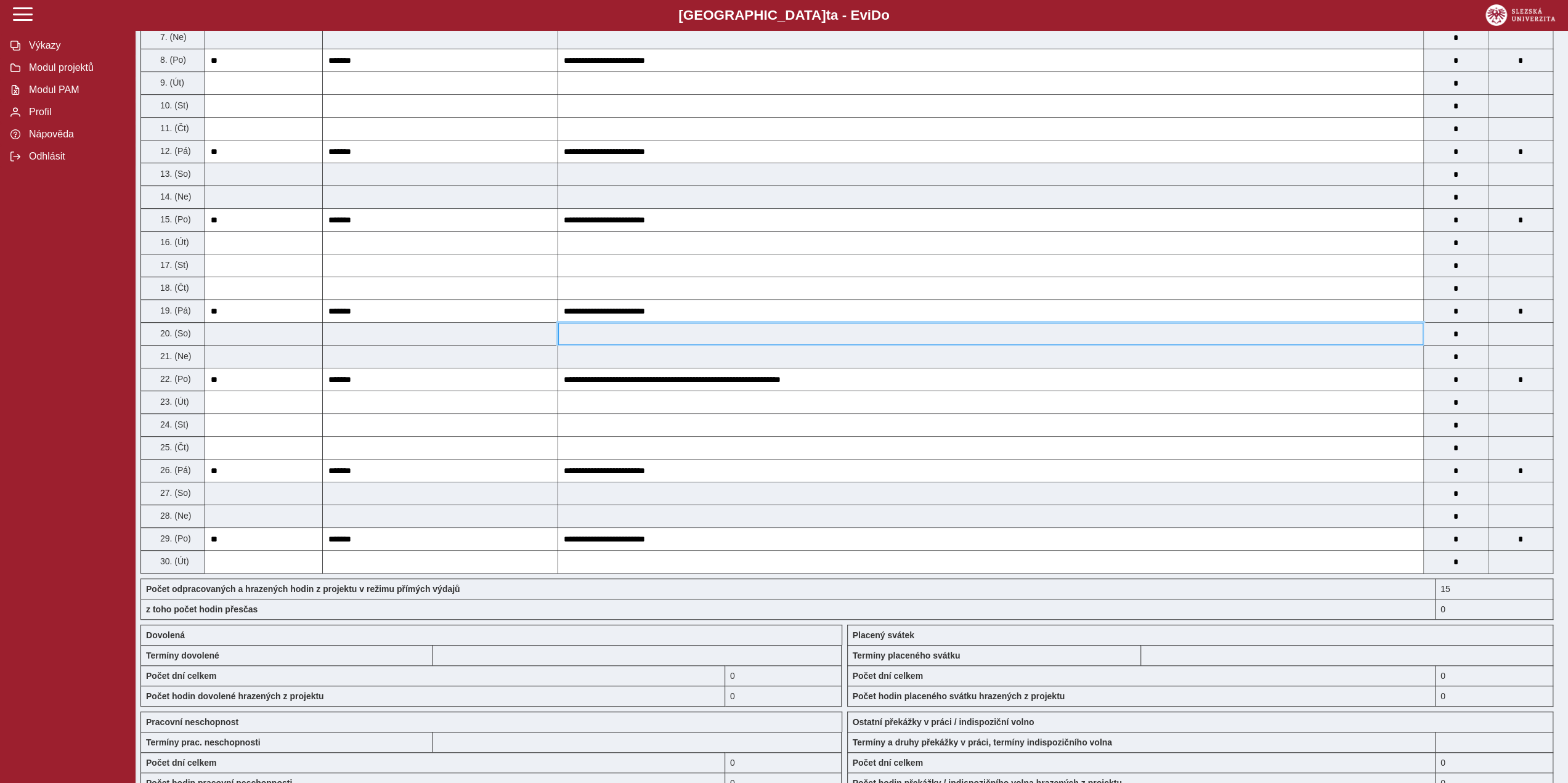
drag, startPoint x: 849, startPoint y: 752, endPoint x: 1248, endPoint y: 333, distance: 578.6
click at [1250, 329] on input at bounding box center [991, 334] width 865 height 22
click at [891, 510] on input at bounding box center [991, 516] width 865 height 22
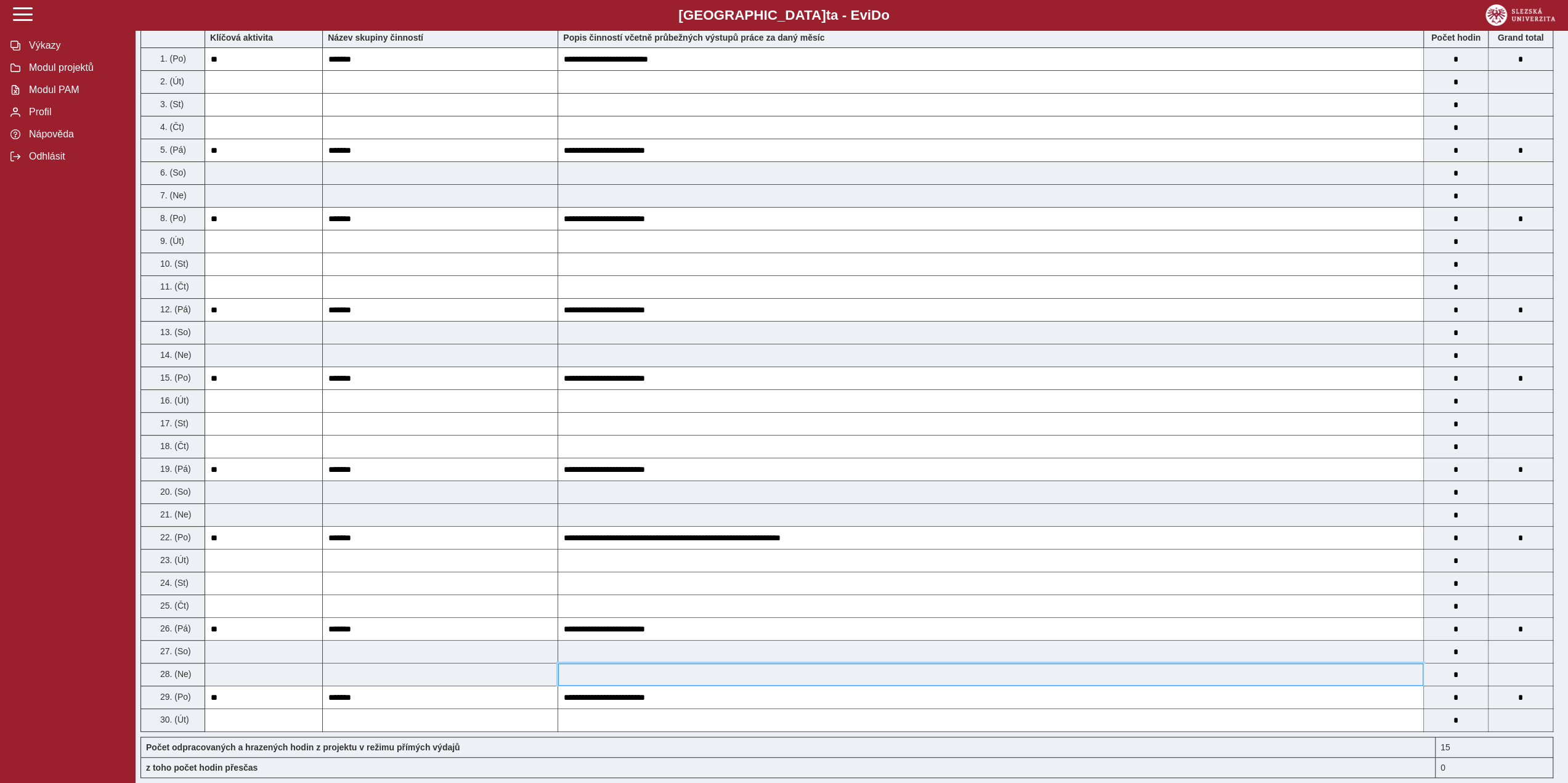
scroll to position [0, 0]
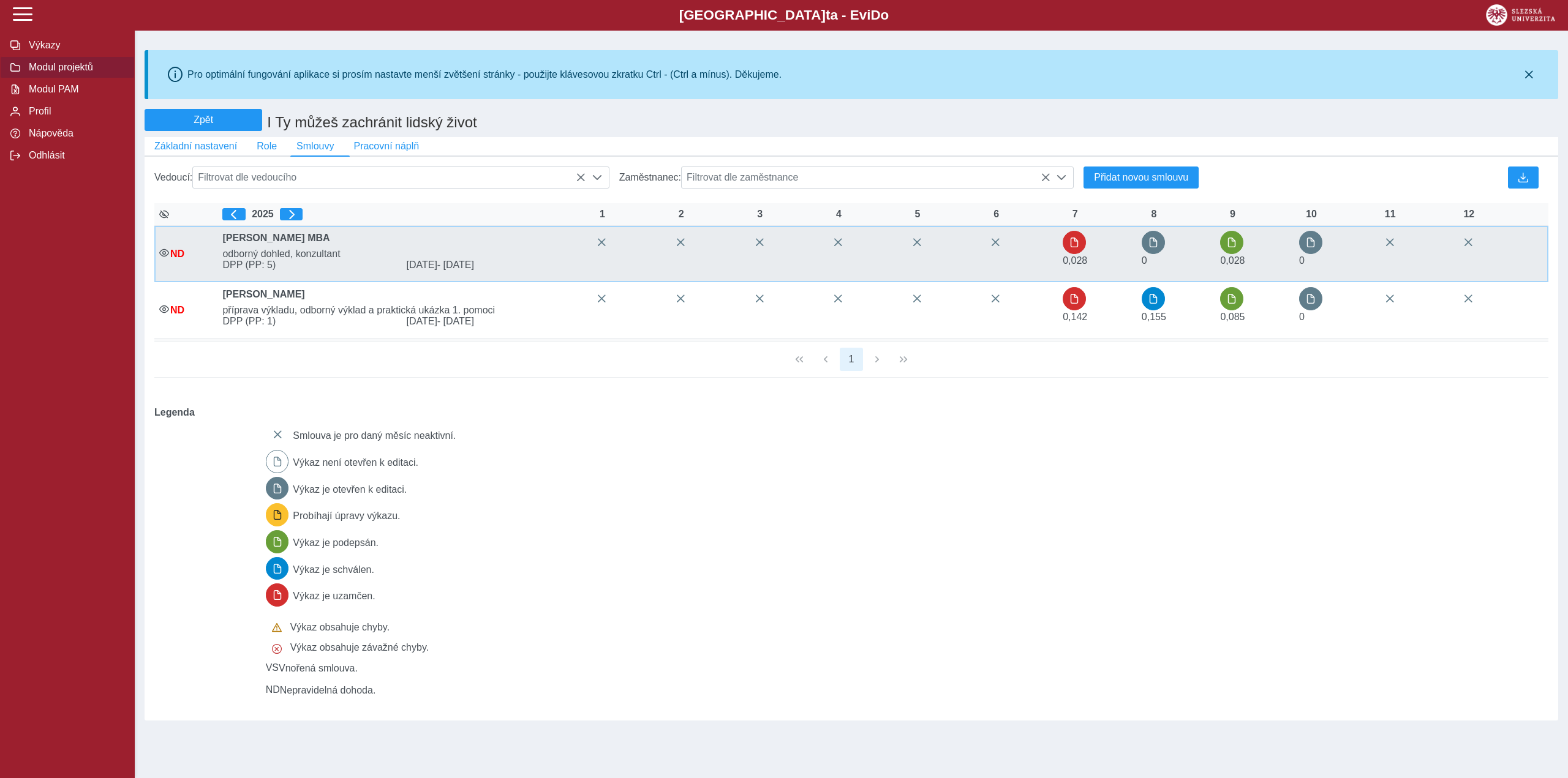
click at [1220, 243] on td "0,028" at bounding box center [1255, 254] width 79 height 57
click at [1233, 247] on span "button" at bounding box center [1231, 242] width 10 height 10
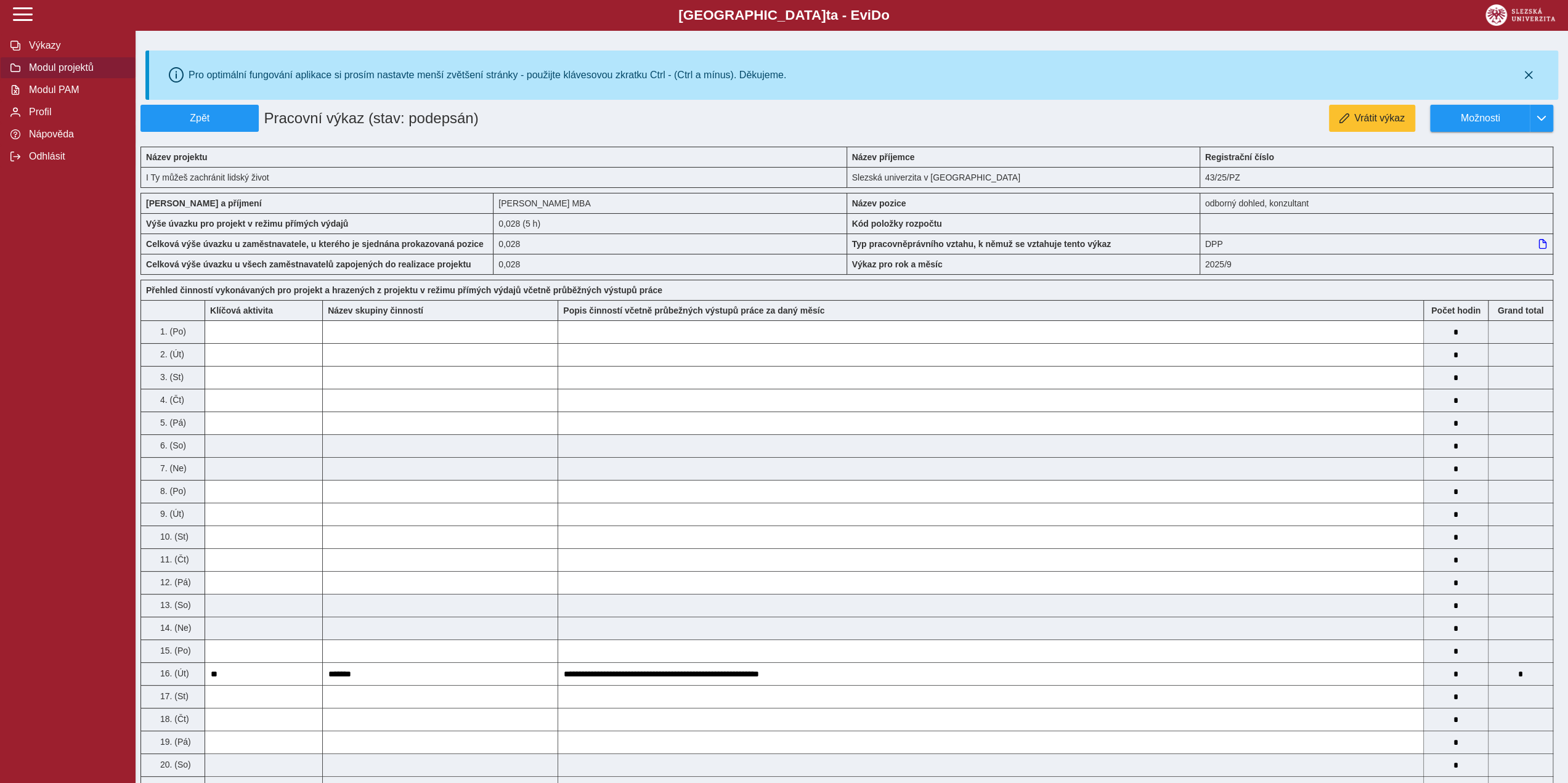
click at [53, 68] on span "Modul projektů" at bounding box center [75, 67] width 100 height 11
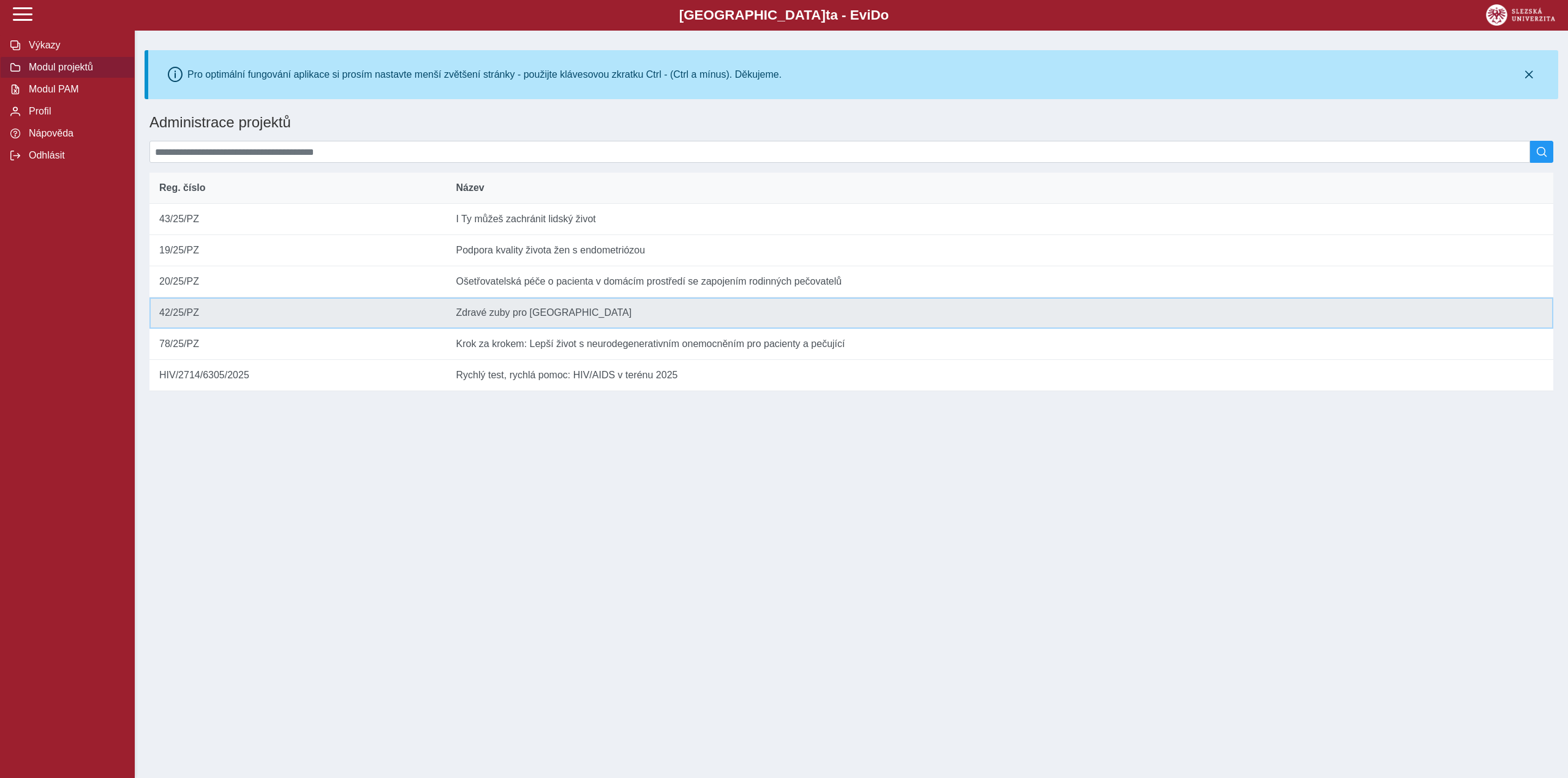
click at [175, 324] on td "Reg. číslo 42/25/PZ" at bounding box center [298, 313] width 297 height 31
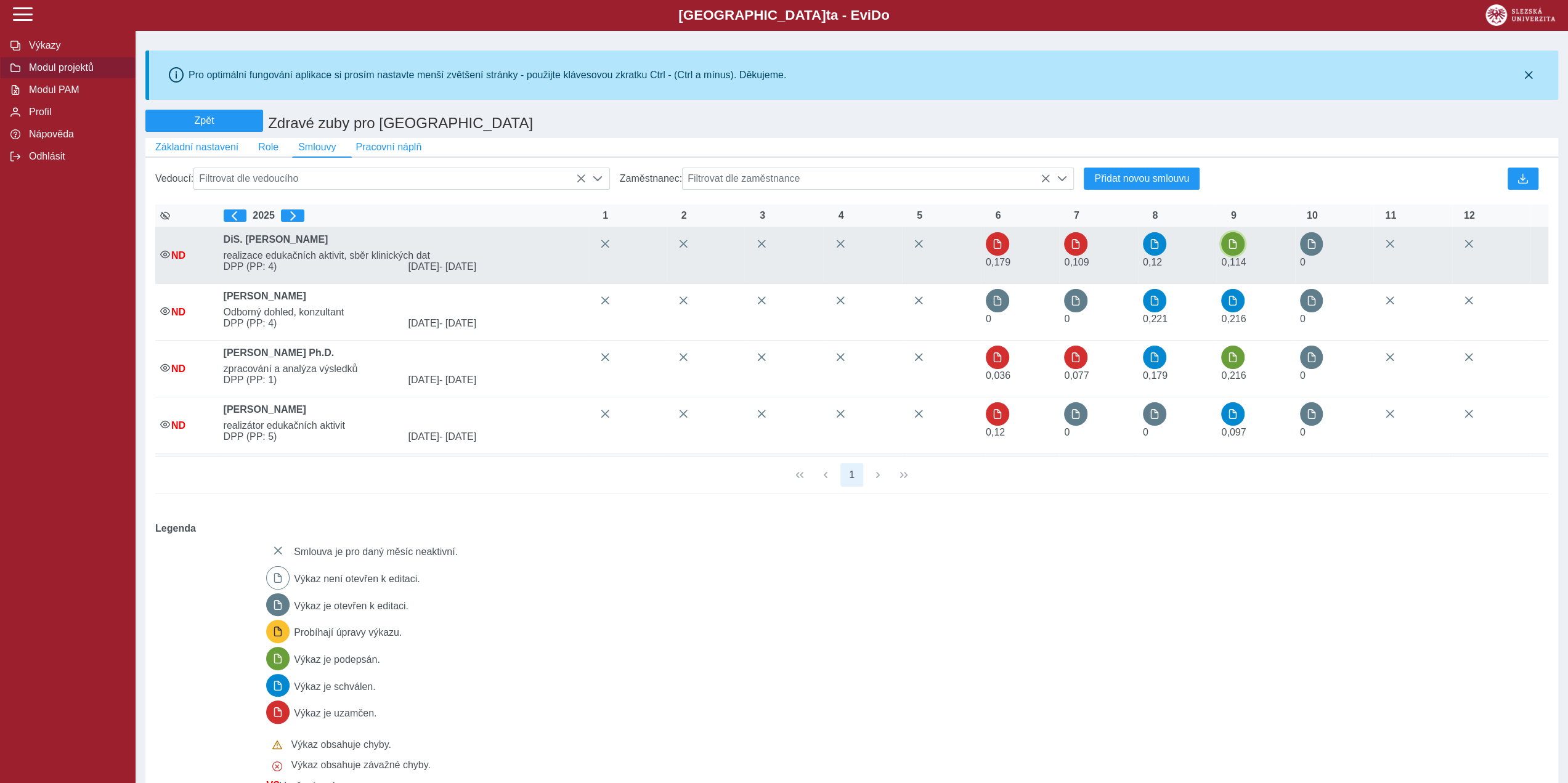
click at [1244, 253] on button "button" at bounding box center [1233, 244] width 24 height 24
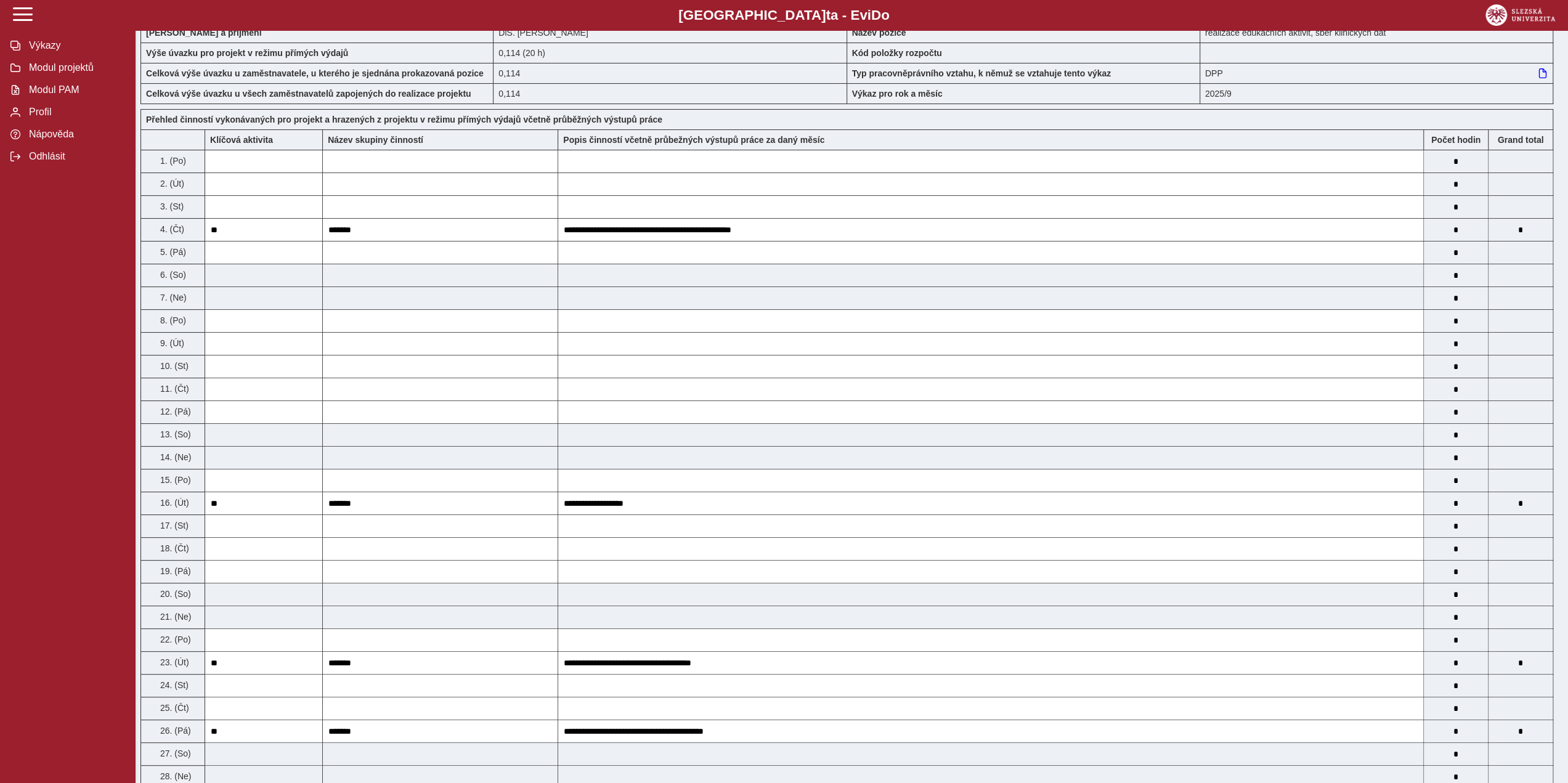
scroll to position [61, 0]
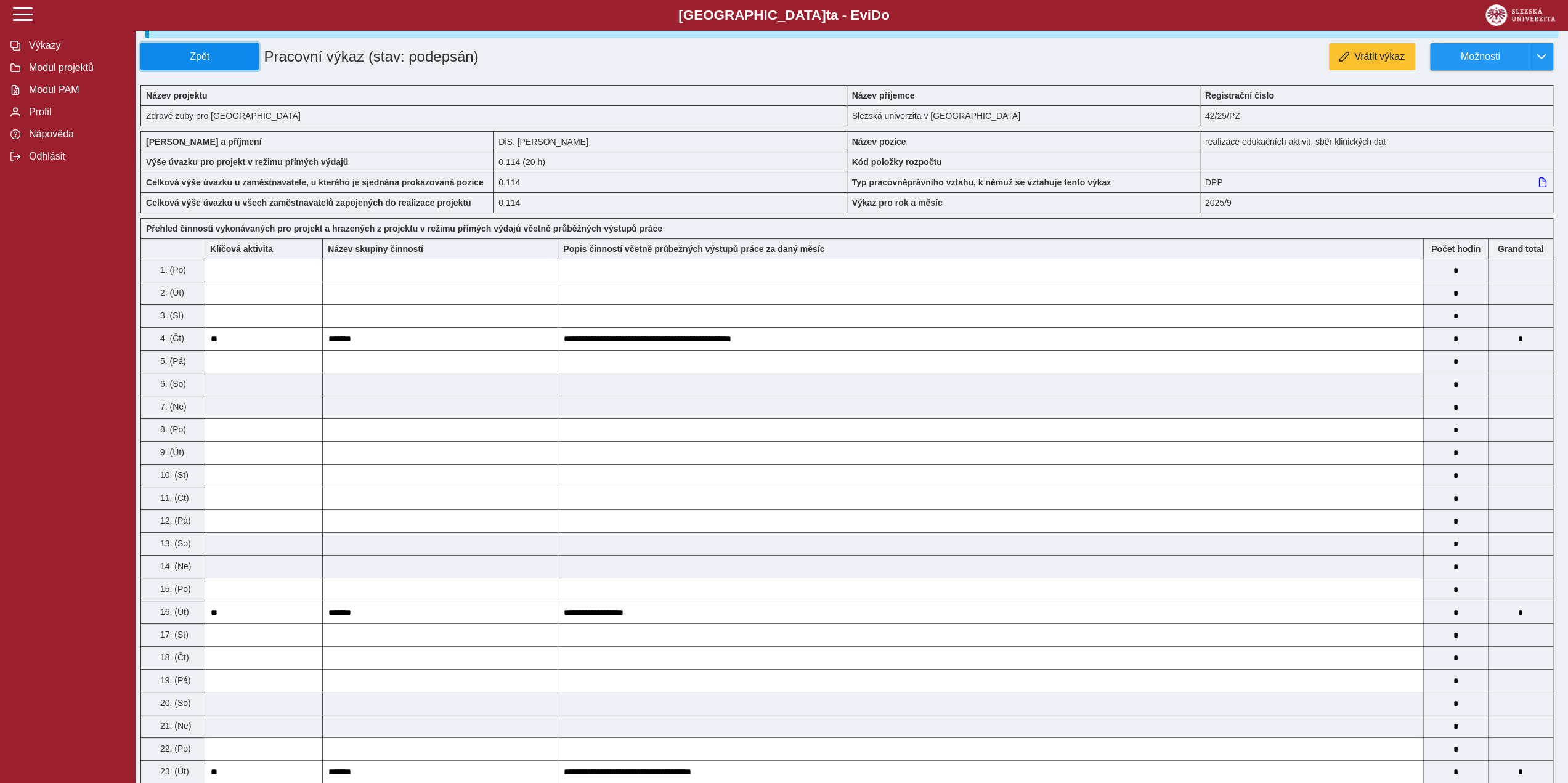
click at [218, 51] on span "Zpět" at bounding box center [200, 56] width 107 height 11
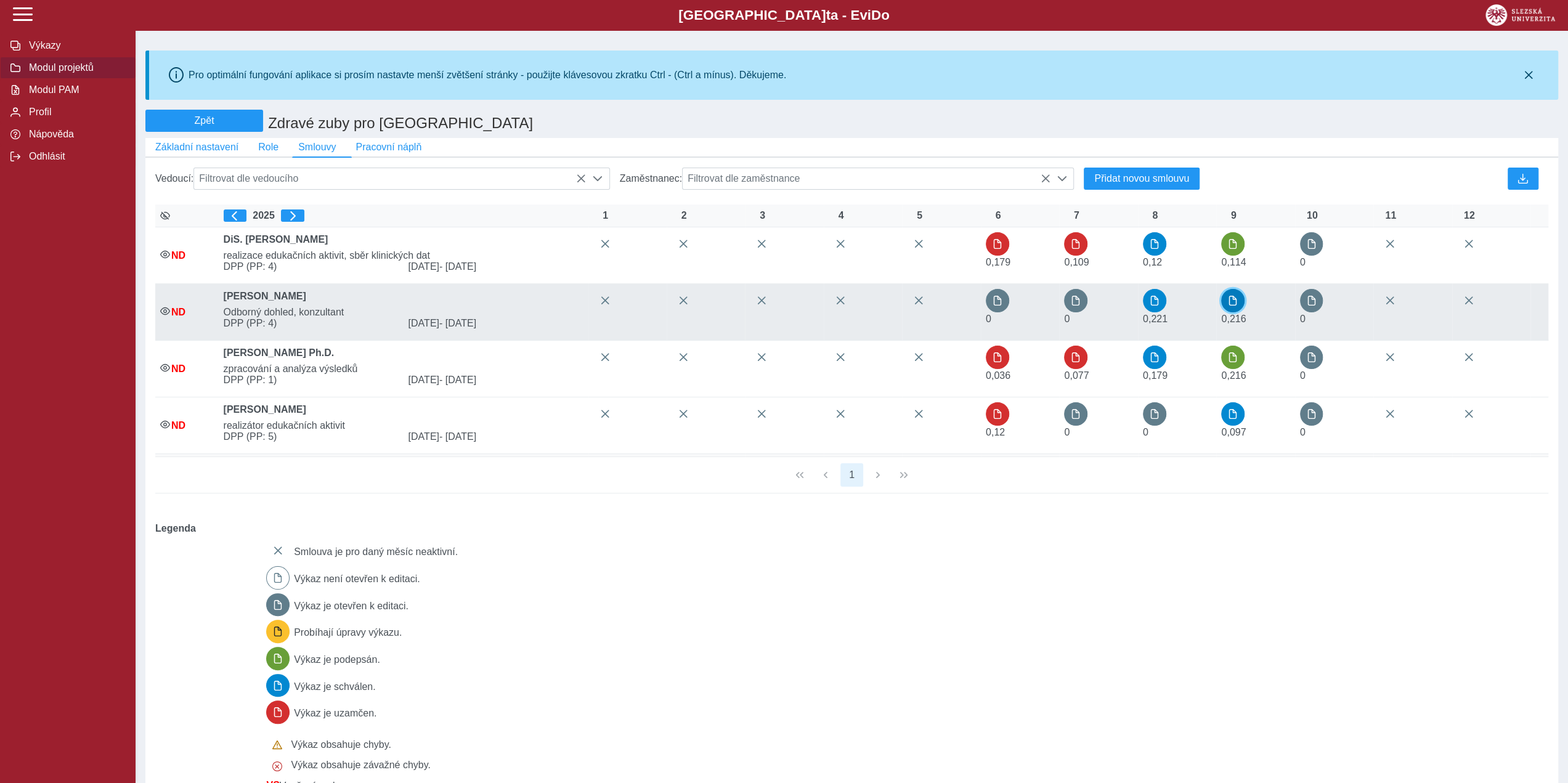
click at [1242, 312] on button "button" at bounding box center [1233, 301] width 24 height 24
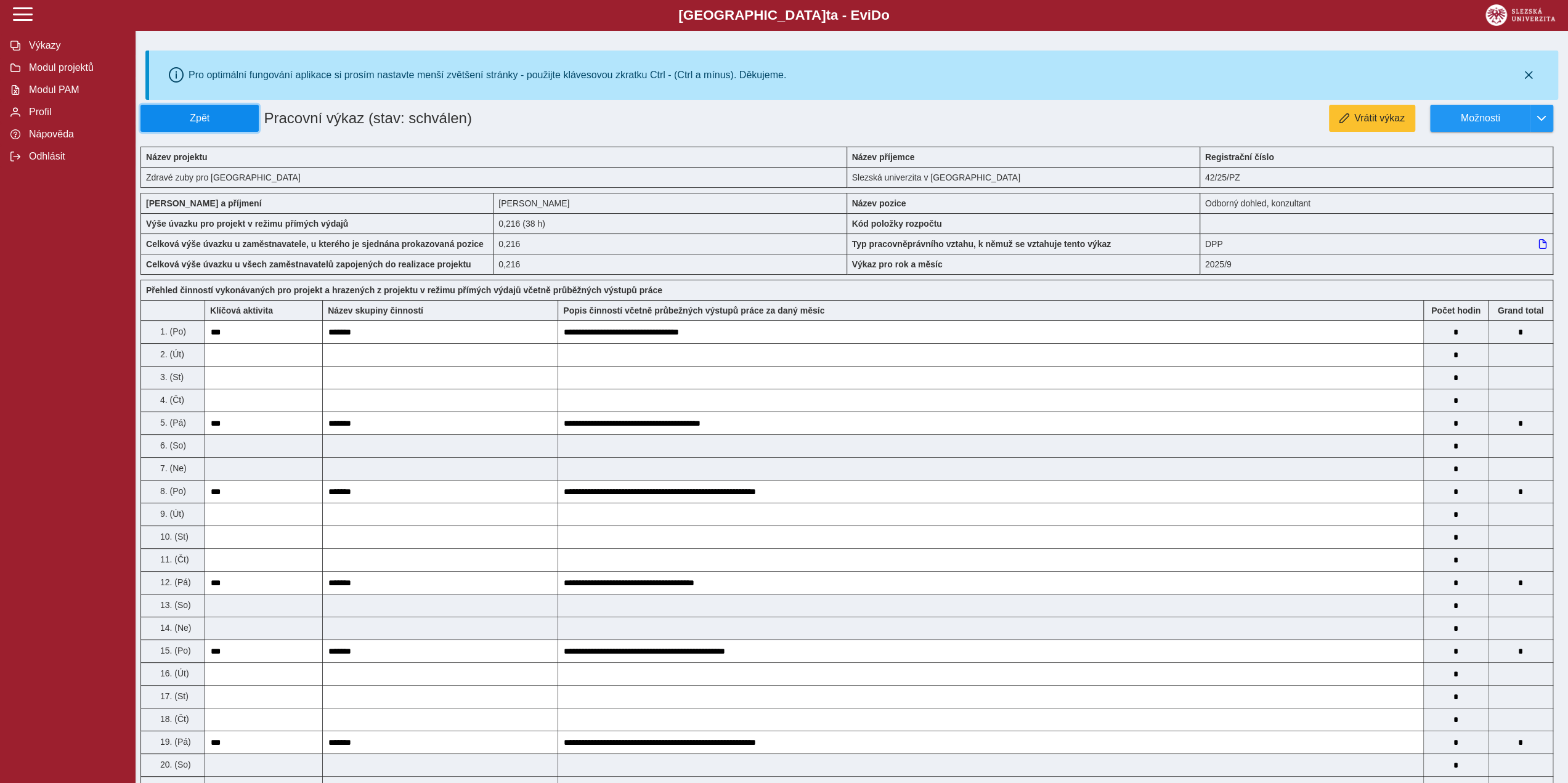
click at [208, 110] on button "Zpět" at bounding box center [200, 118] width 118 height 27
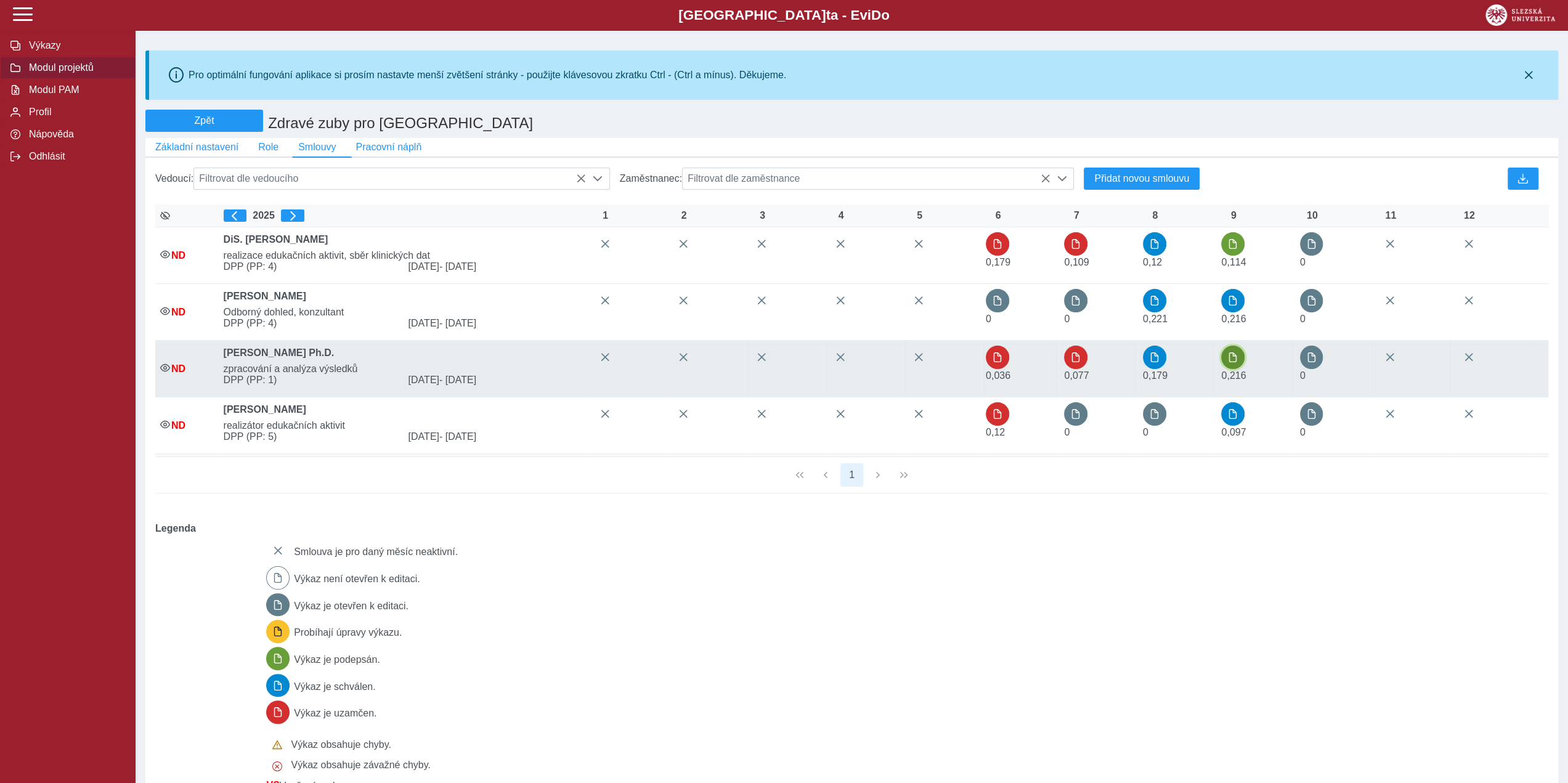
click at [1233, 362] on span "button" at bounding box center [1232, 357] width 10 height 10
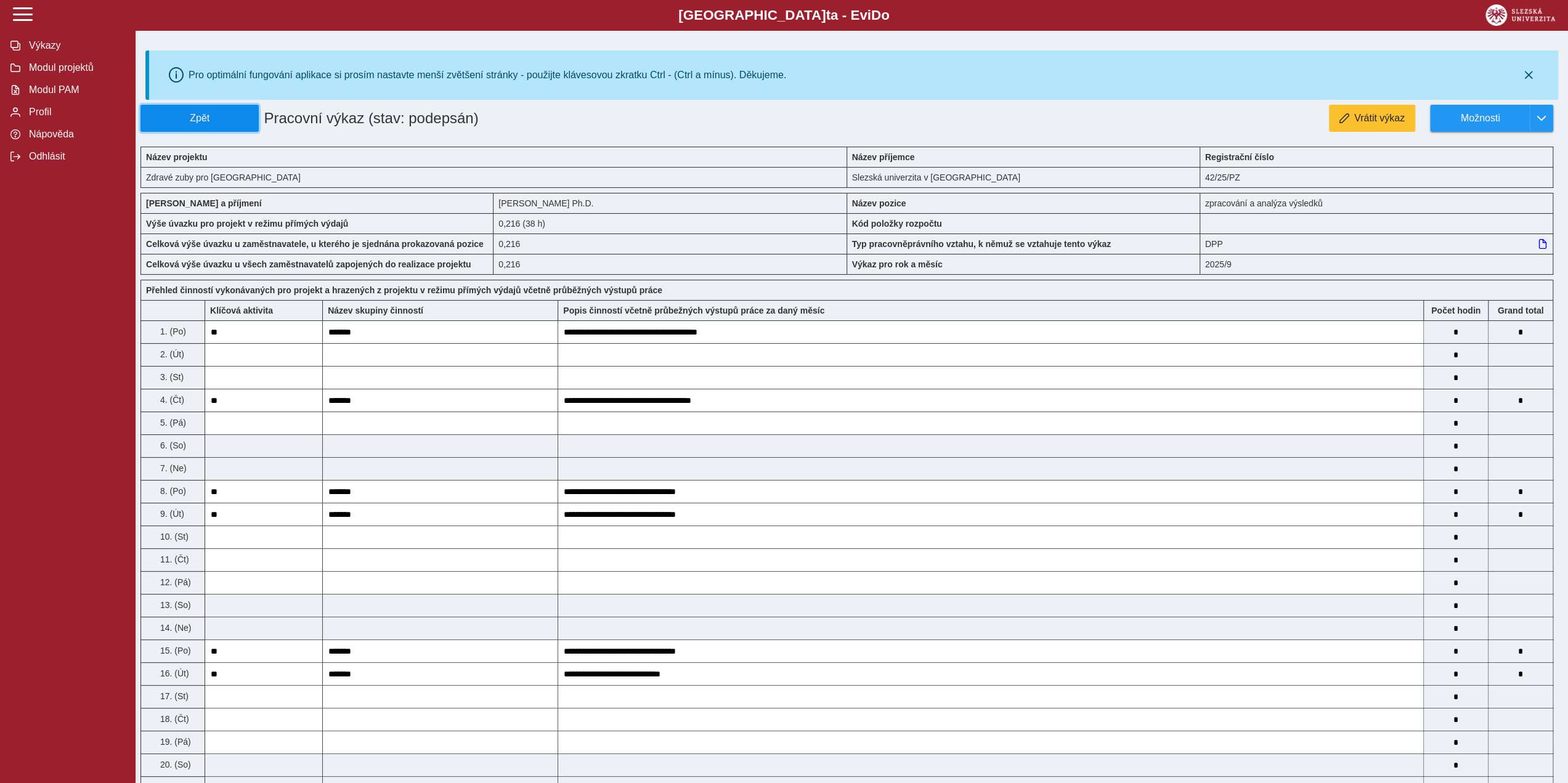
click at [161, 118] on span "Zpět" at bounding box center [200, 118] width 107 height 11
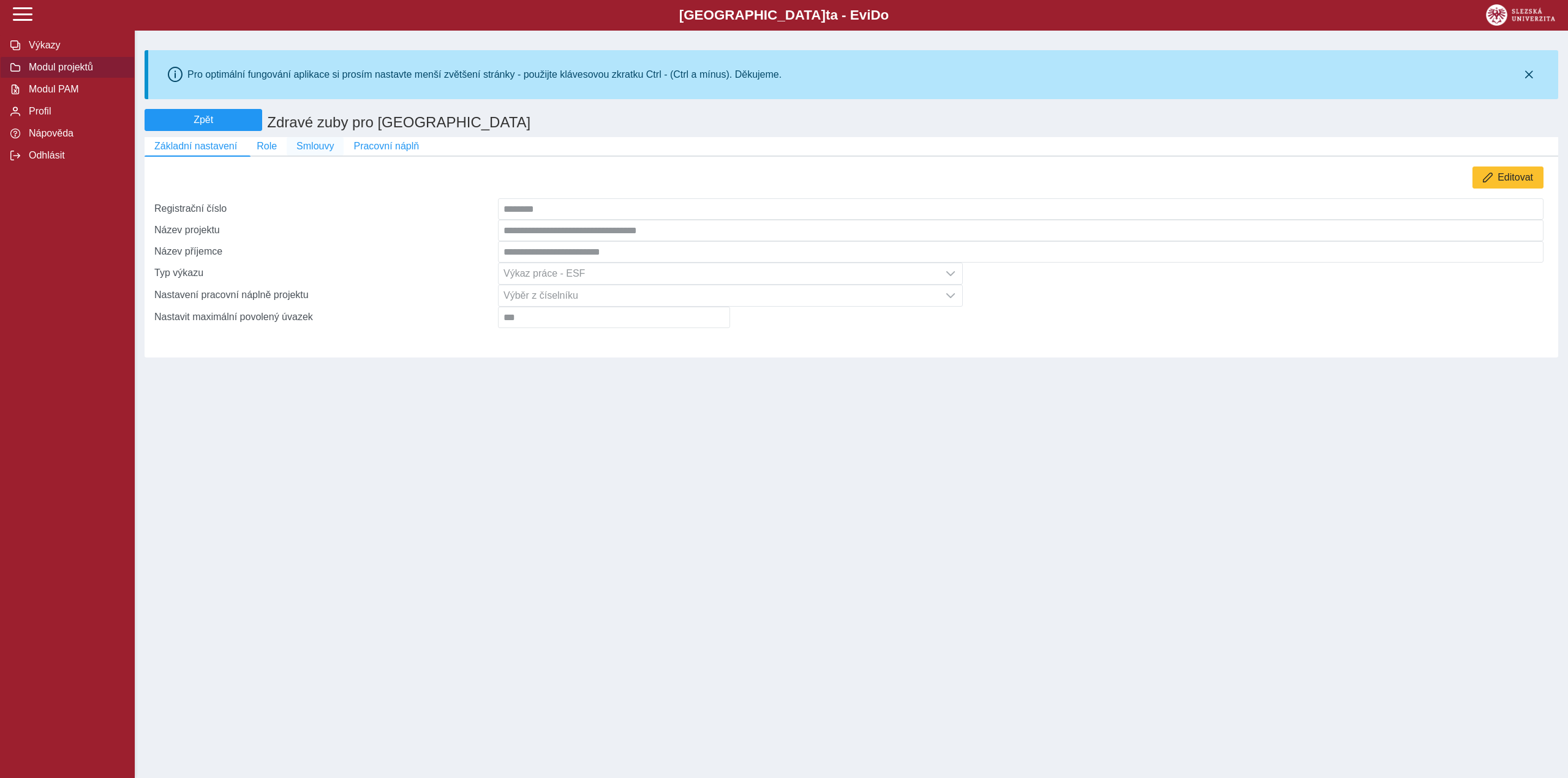
click at [317, 148] on span "Smlouvy" at bounding box center [315, 146] width 38 height 11
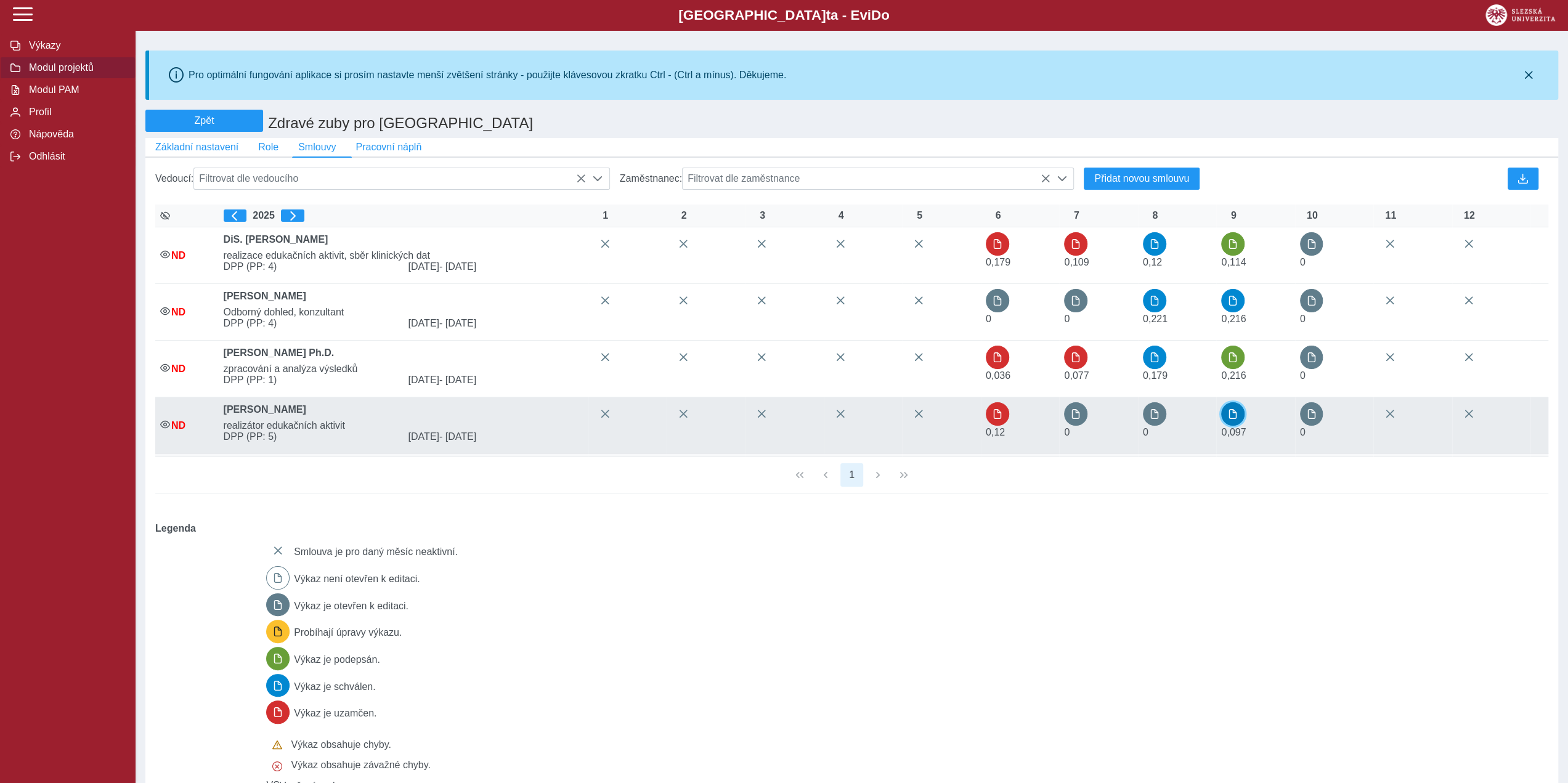
click at [1238, 418] on span "button" at bounding box center [1232, 413] width 10 height 10
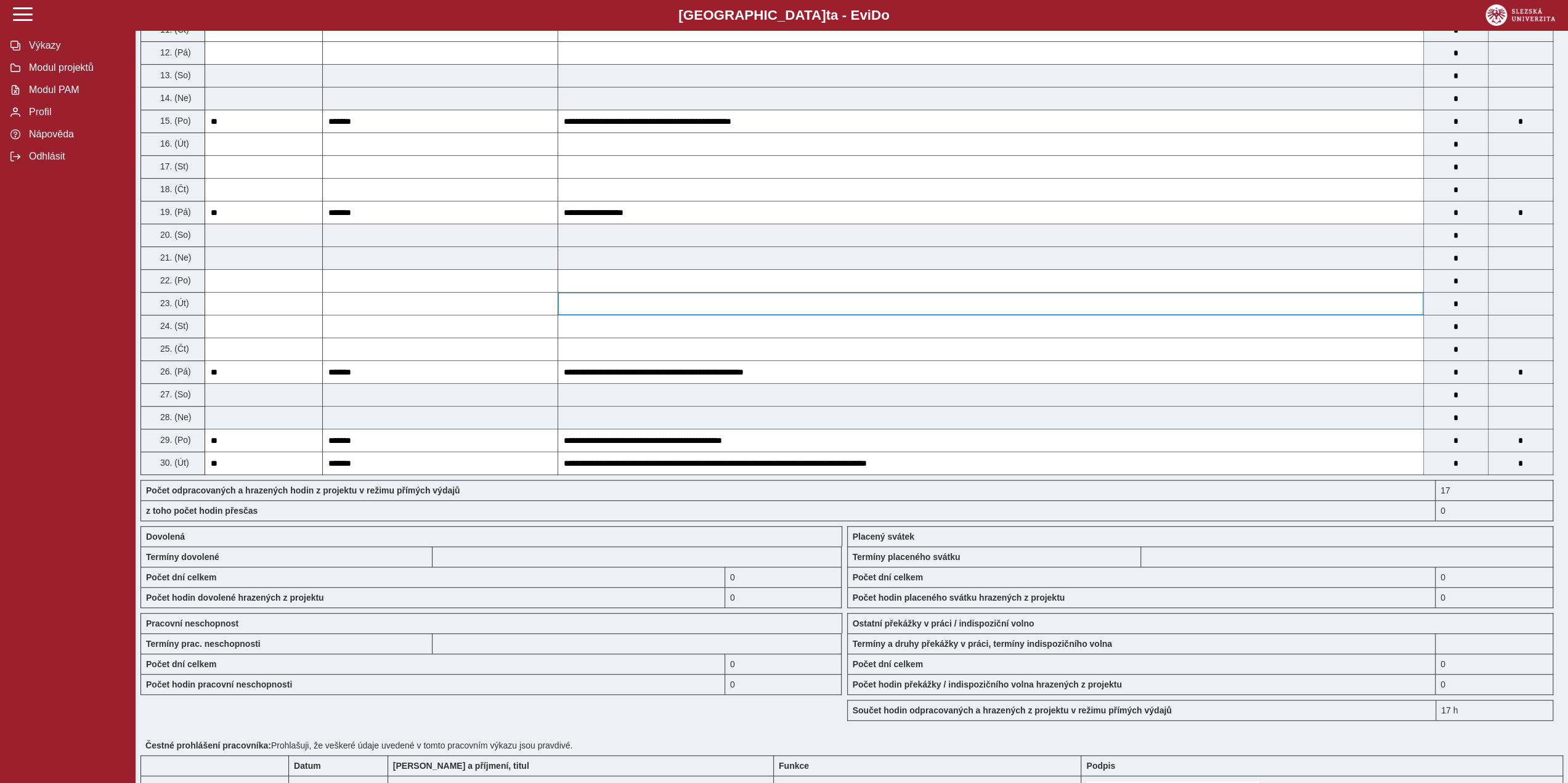
scroll to position [555, 0]
